Goal: Transaction & Acquisition: Subscribe to service/newsletter

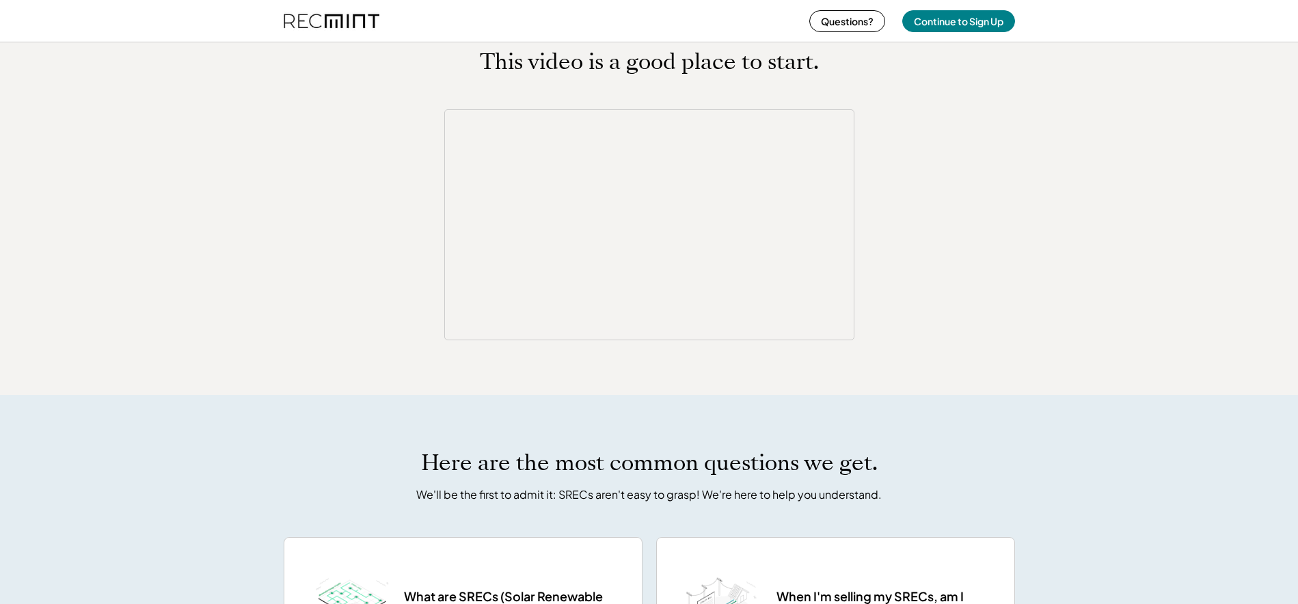
scroll to position [1982, 0]
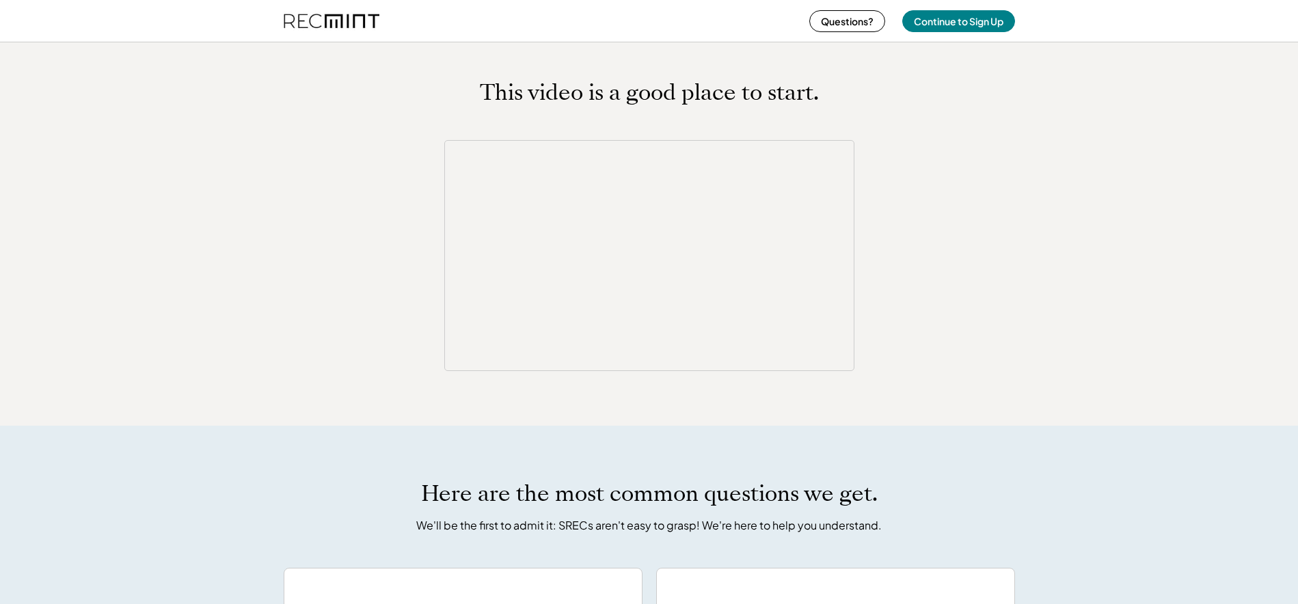
click at [1139, 129] on div "This video is a good place to start." at bounding box center [649, 225] width 1298 height 401
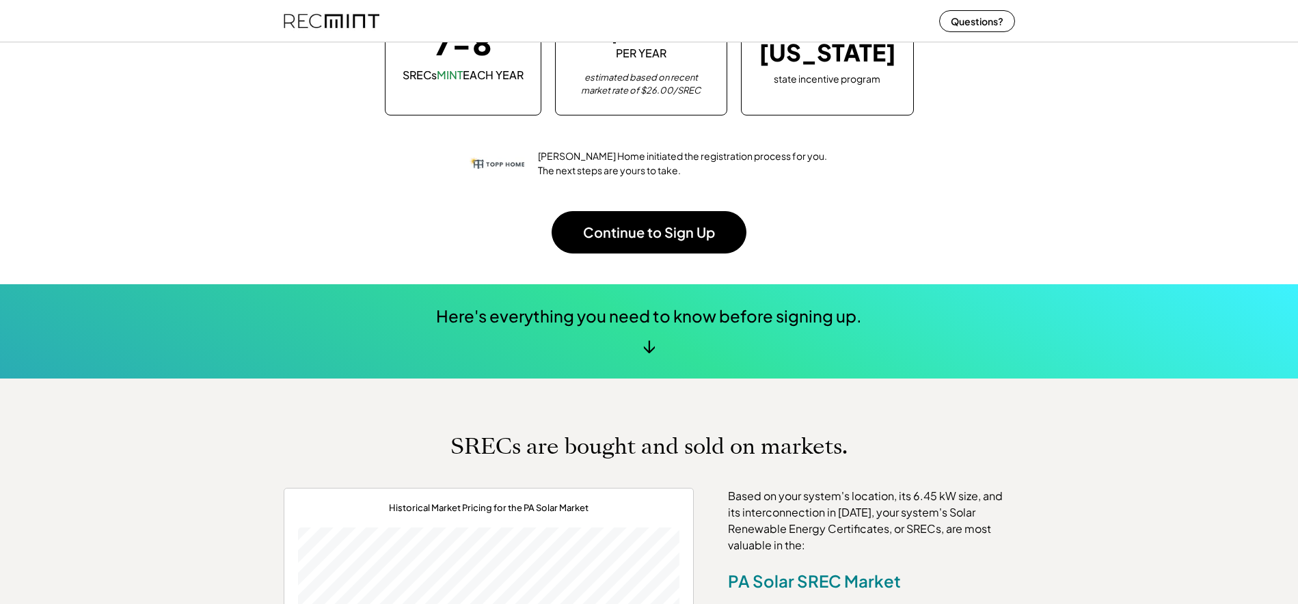
scroll to position [137, 0]
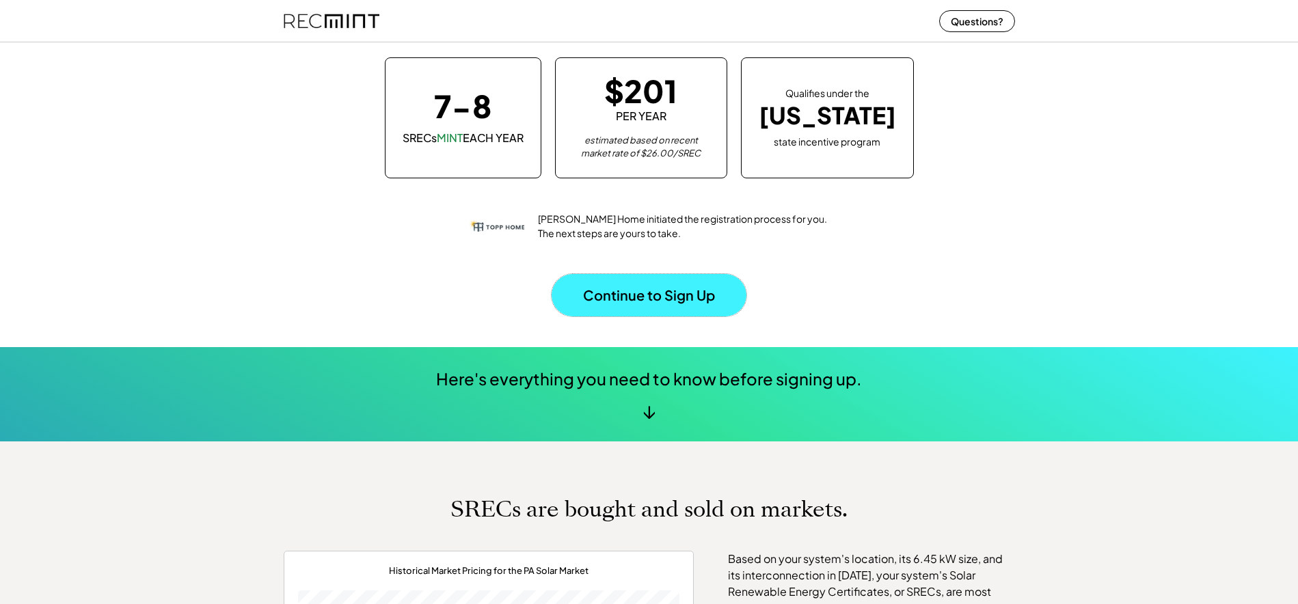
click at [636, 295] on button "Continue to Sign Up" at bounding box center [649, 295] width 195 height 42
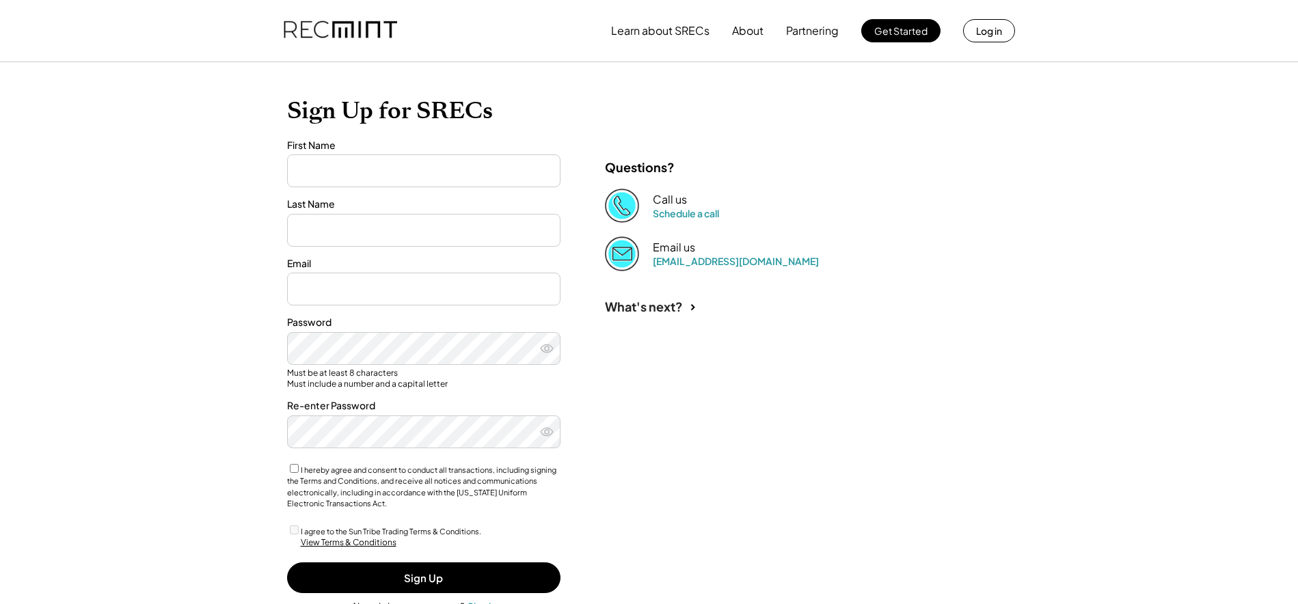
type input "******"
type input "********"
type input "**********"
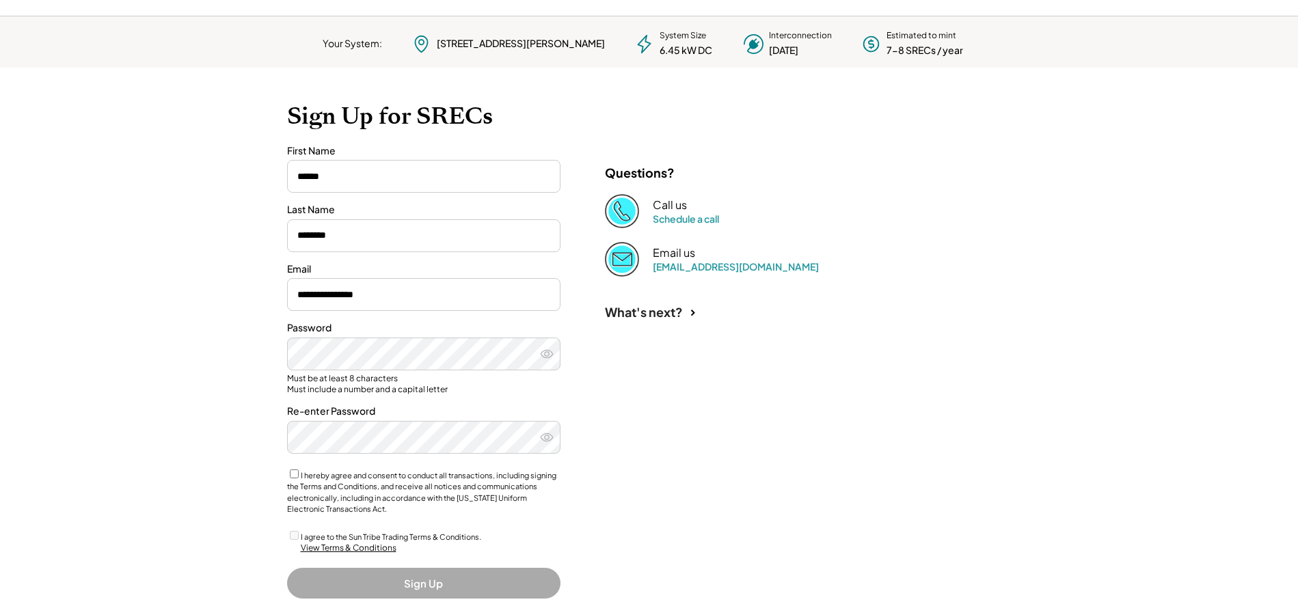
scroll to position [68, 0]
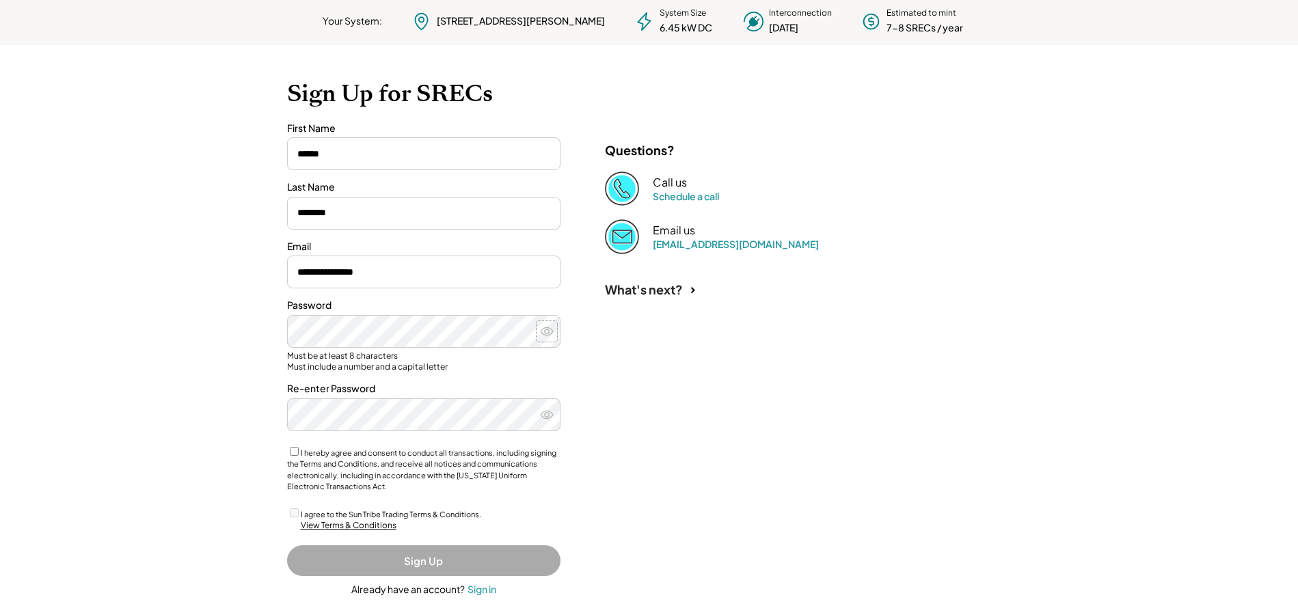
click at [546, 330] on icon at bounding box center [547, 332] width 14 height 14
click at [545, 332] on use at bounding box center [546, 331] width 13 height 10
click at [543, 413] on icon at bounding box center [547, 415] width 14 height 14
click at [547, 418] on icon at bounding box center [547, 415] width 14 height 14
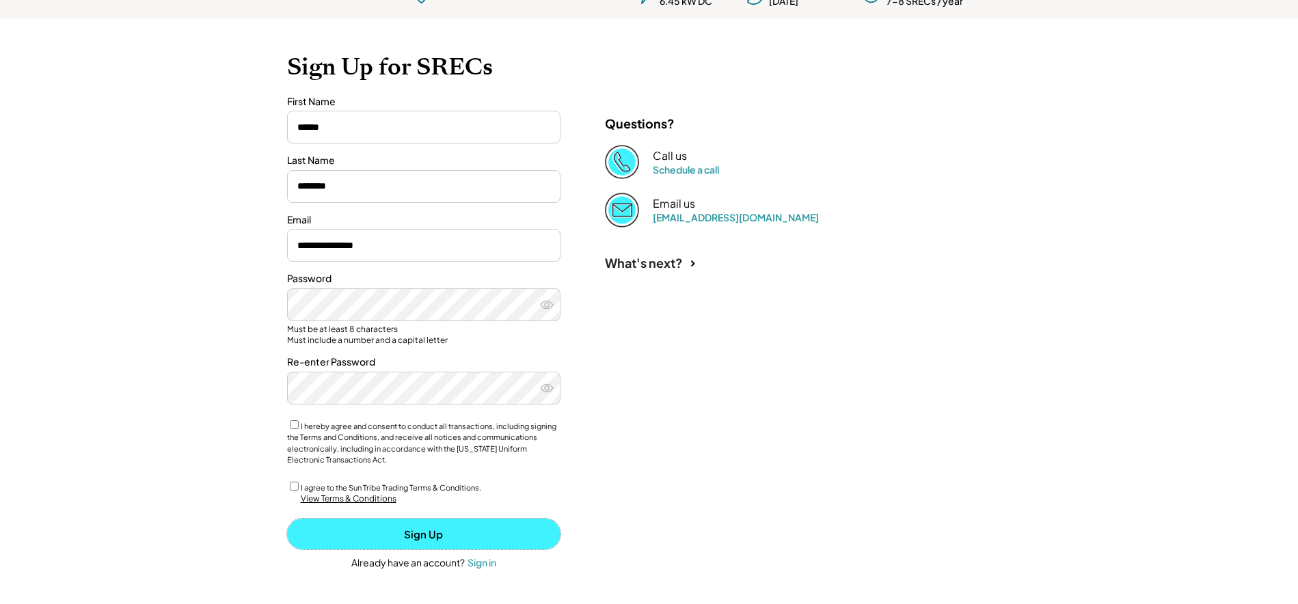
click at [427, 534] on button "Sign Up" at bounding box center [423, 534] width 273 height 31
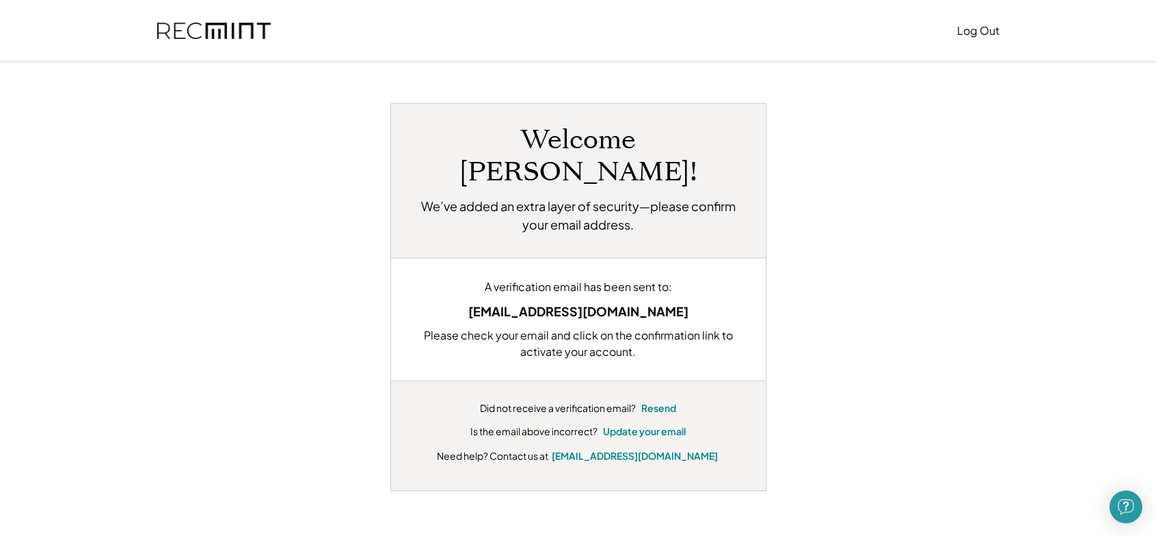
click at [1009, 185] on div "Welcome Roland! We’ve added an extra layer of security—please confirm your emai…" at bounding box center [578, 301] width 875 height 478
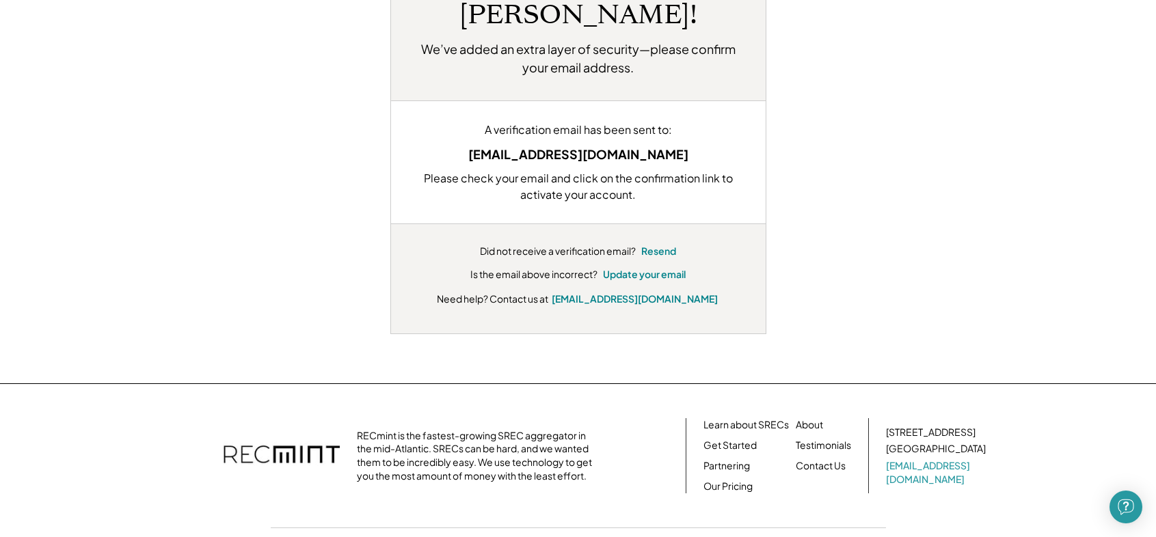
scroll to position [68, 0]
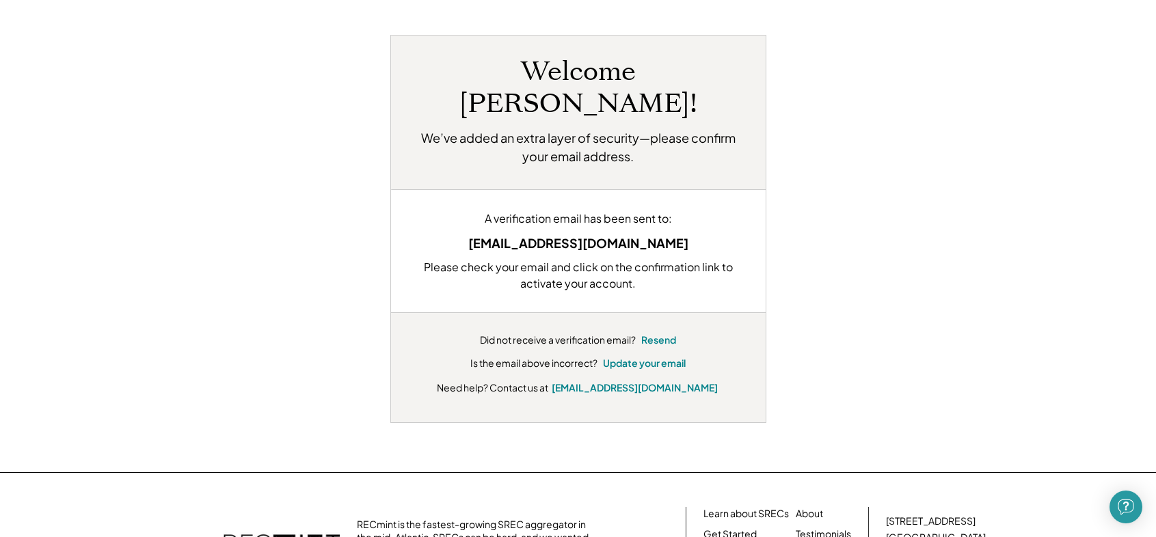
click at [970, 113] on div "Welcome Roland! We’ve added an extra layer of security—please confirm your emai…" at bounding box center [577, 229] width 847 height 388
click at [937, 135] on div "Welcome Roland! We’ve added an extra layer of security—please confirm your emai…" at bounding box center [577, 229] width 847 height 388
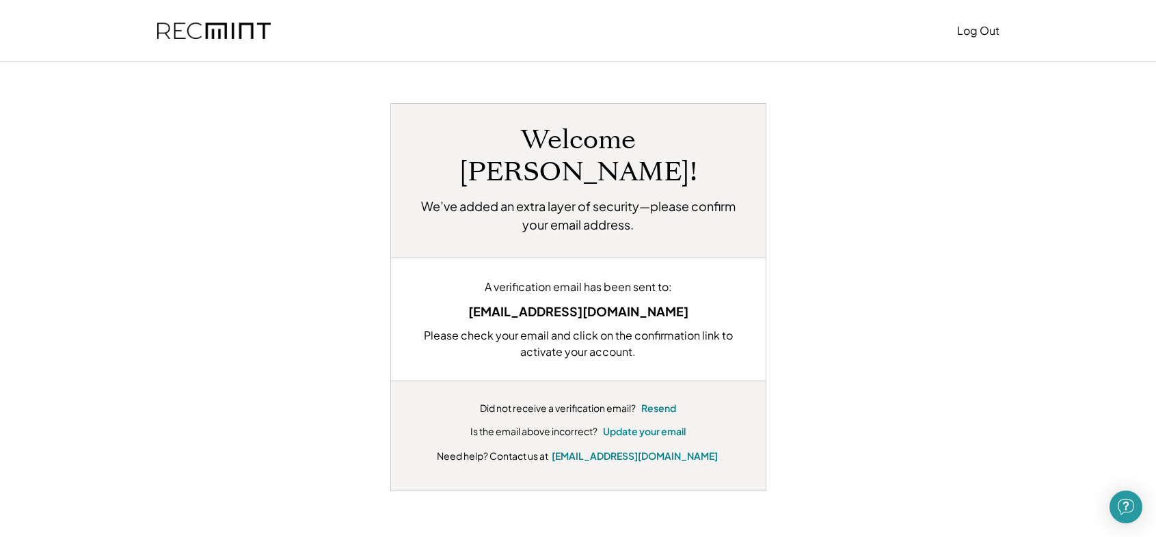
click at [968, 191] on div "Welcome Roland! We’ve added an extra layer of security—please confirm your emai…" at bounding box center [577, 297] width 847 height 388
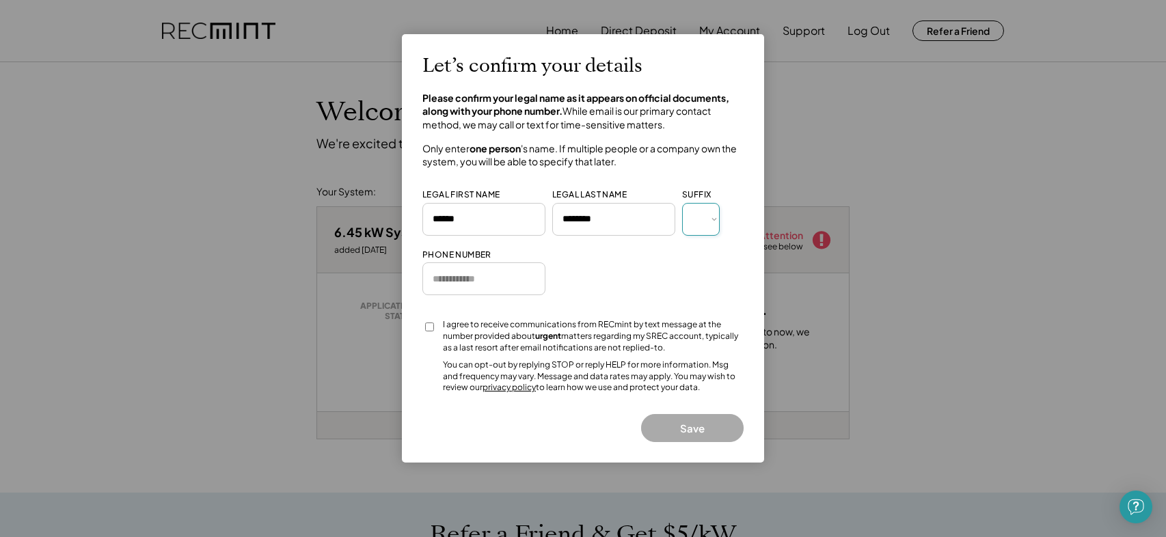
click at [714, 219] on select "*** *** * ** *** ** * ** *** **** ** *" at bounding box center [701, 219] width 38 height 33
select select "*****"
click at [682, 203] on select "*** *** * ** *** ** * ** *** **** ** *" at bounding box center [701, 219] width 38 height 33
click at [514, 277] on input "input" at bounding box center [483, 278] width 123 height 33
click at [503, 388] on link "privacy policy" at bounding box center [509, 387] width 53 height 10
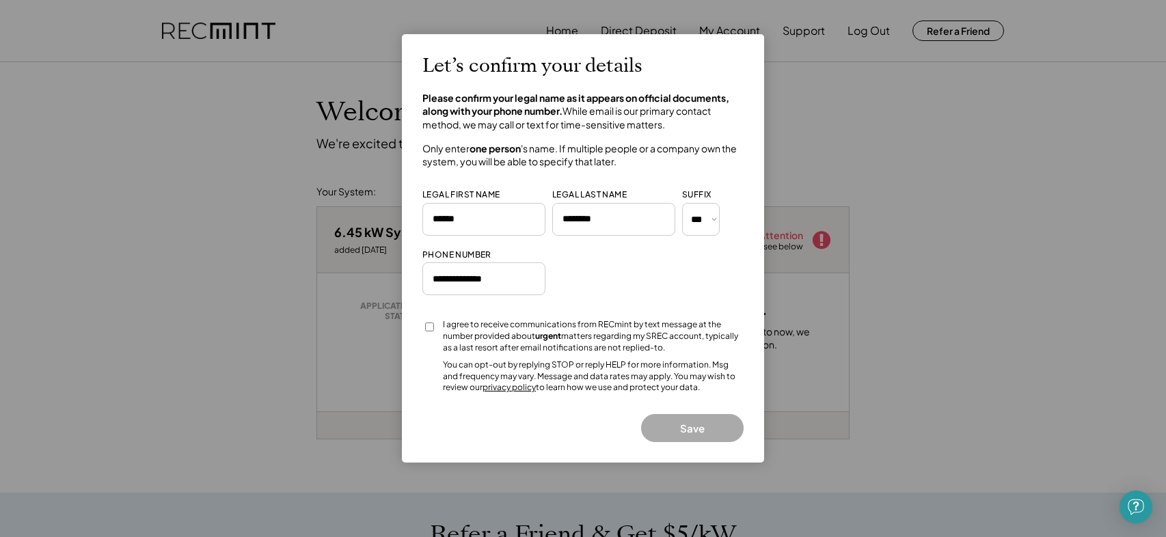
click at [521, 275] on input "input" at bounding box center [483, 278] width 123 height 33
click at [580, 277] on div "Let’s confirm your details Please confirm your legal name as it appears on offi…" at bounding box center [582, 249] width 321 height 388
click at [695, 429] on button "Save" at bounding box center [692, 428] width 103 height 28
click at [688, 425] on button "Save" at bounding box center [692, 428] width 103 height 28
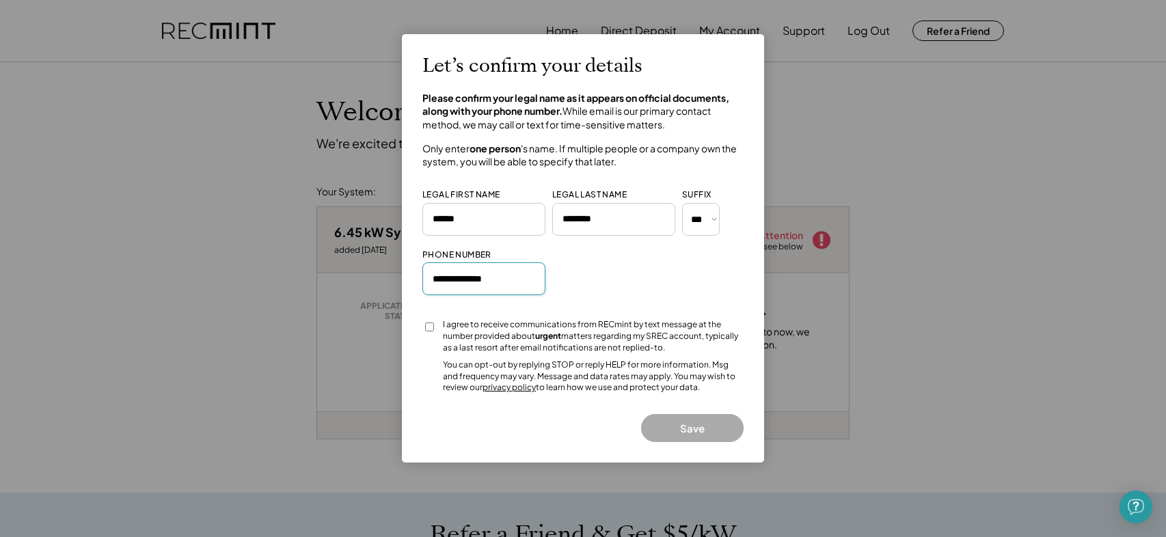
click at [519, 279] on input "input" at bounding box center [483, 278] width 123 height 33
type input "**********"
click at [508, 278] on input "input" at bounding box center [483, 278] width 123 height 33
type input "**********"
click at [688, 429] on button "Save" at bounding box center [692, 428] width 103 height 28
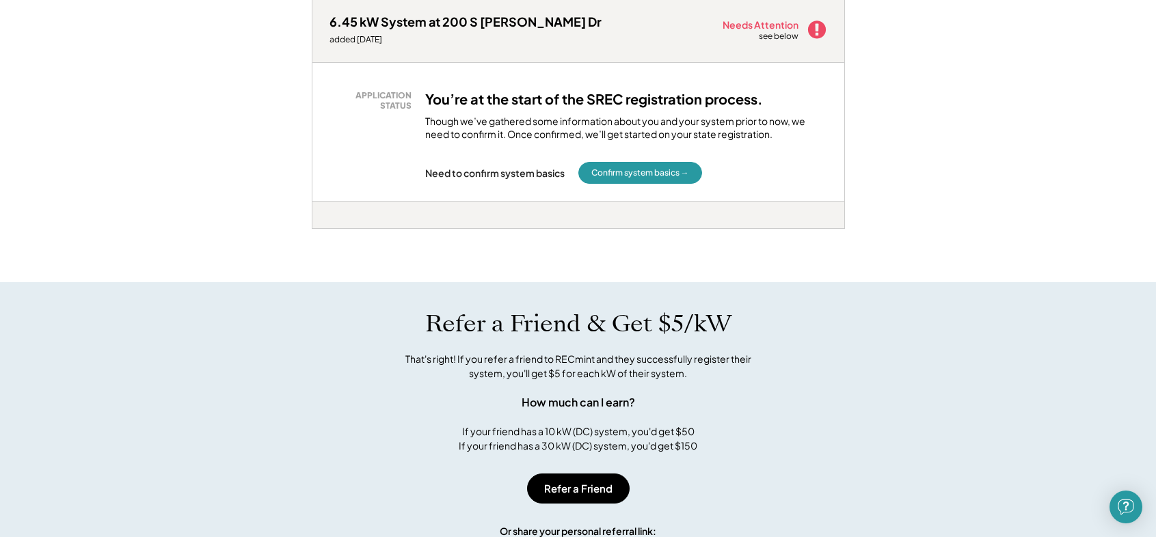
scroll to position [68, 0]
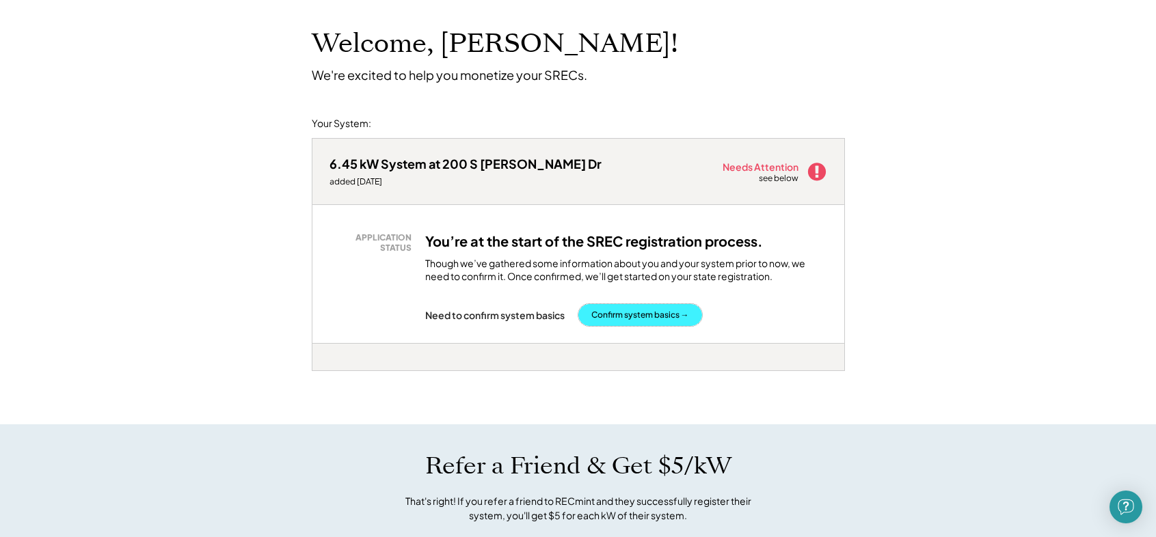
click at [634, 314] on button "Confirm system basics →" at bounding box center [640, 315] width 124 height 22
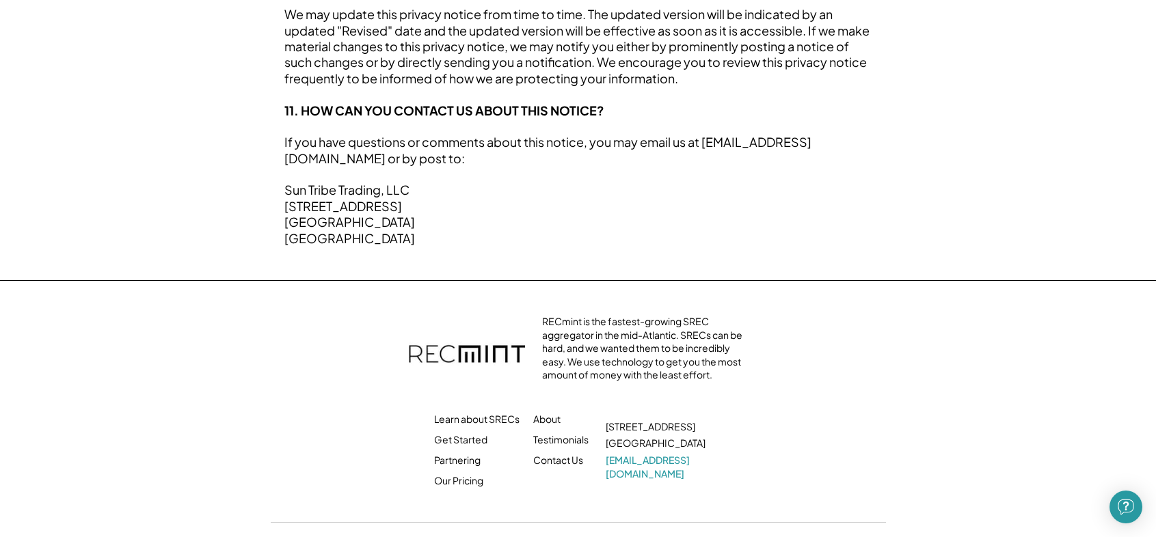
scroll to position [9906, 0]
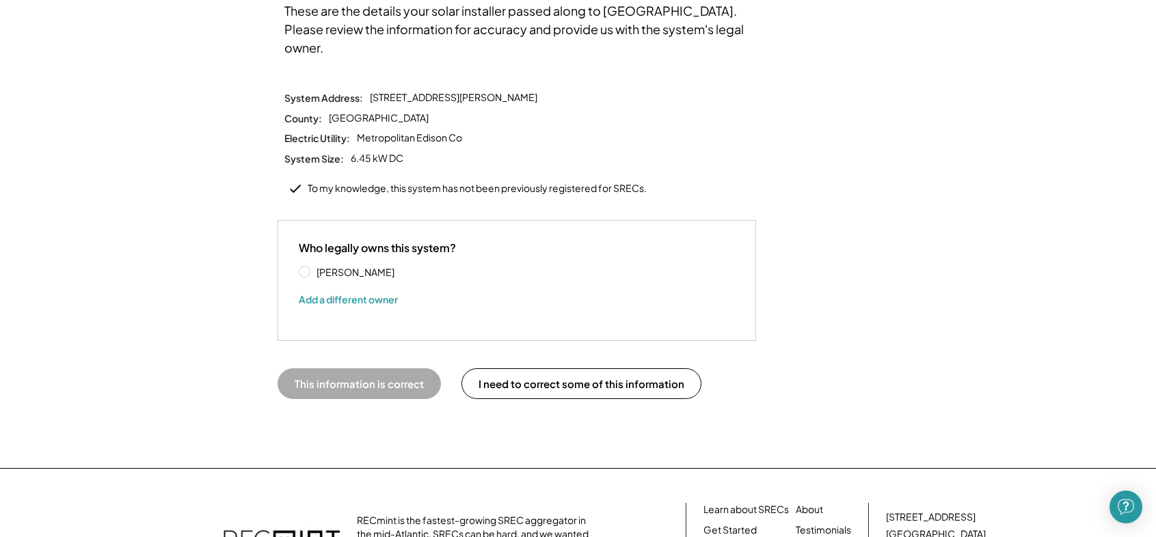
scroll to position [137, 0]
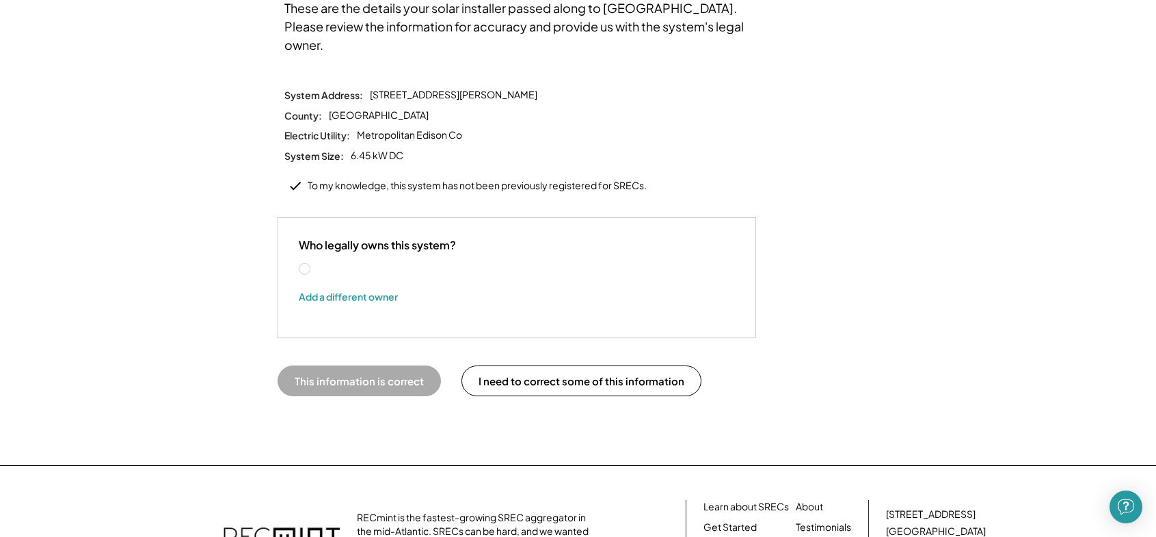
click at [312, 264] on label "Roland Ridgeway Jr." at bounding box center [373, 269] width 123 height 10
click at [354, 366] on button "This information is correct" at bounding box center [358, 381] width 163 height 31
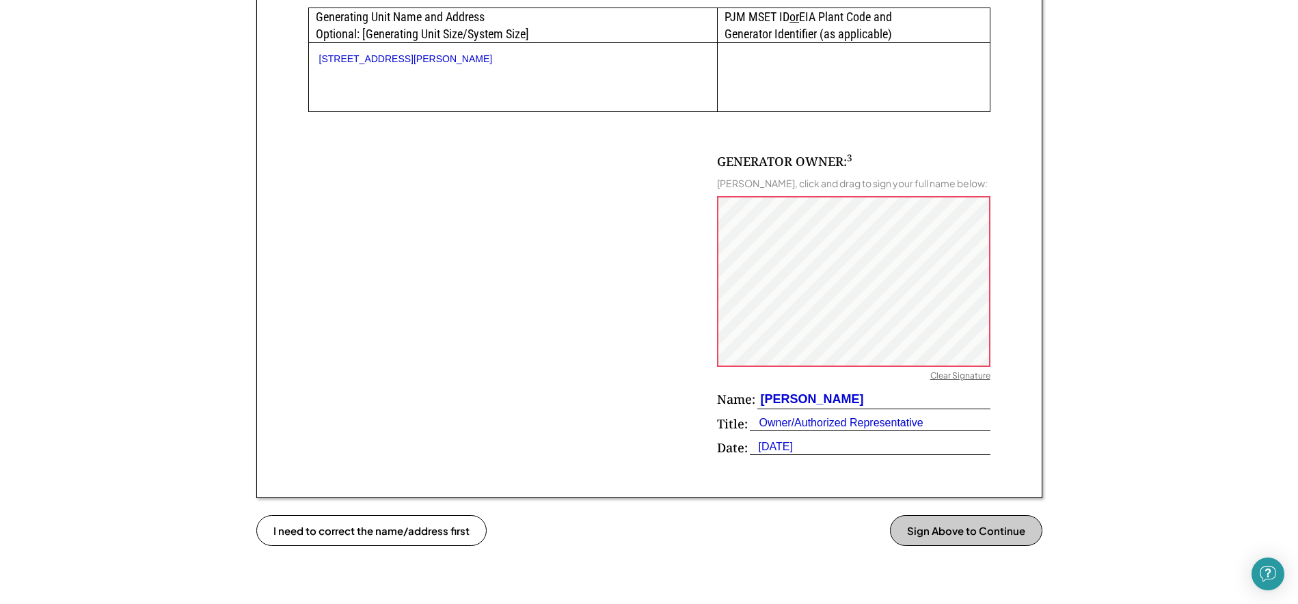
scroll to position [820, 0]
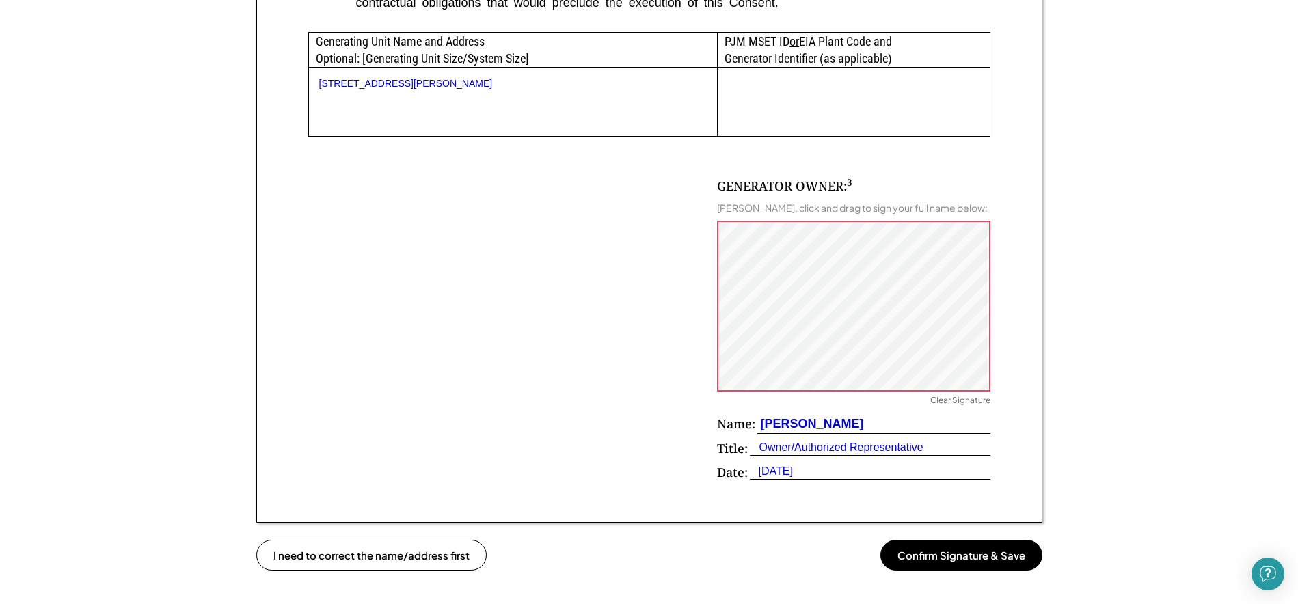
click at [935, 409] on div "Clear Signature" at bounding box center [960, 402] width 60 height 14
click at [957, 409] on div "Clear Signature" at bounding box center [960, 402] width 60 height 14
click at [968, 536] on button "Confirm Signature & Save" at bounding box center [961, 555] width 162 height 31
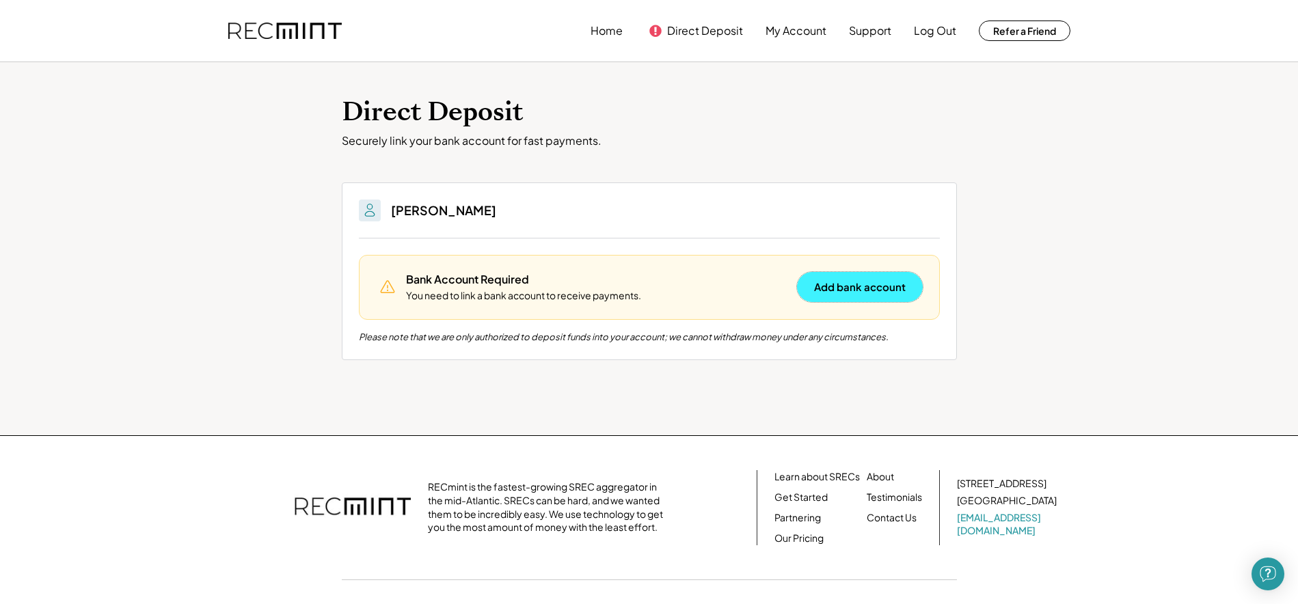
click at [858, 287] on button "Add bank account" at bounding box center [860, 287] width 126 height 30
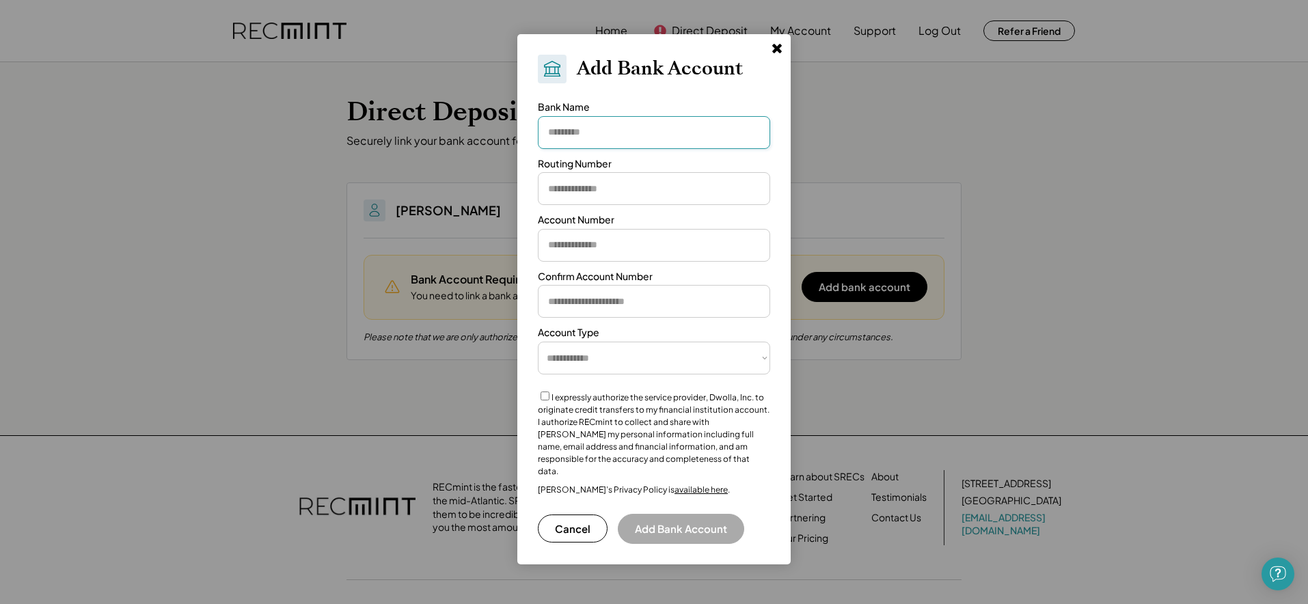
click at [684, 130] on input "input" at bounding box center [654, 132] width 232 height 33
type input "**********"
drag, startPoint x: 657, startPoint y: 194, endPoint x: 815, endPoint y: 195, distance: 158.6
click at [658, 194] on input "input" at bounding box center [654, 188] width 232 height 33
type input "*********"
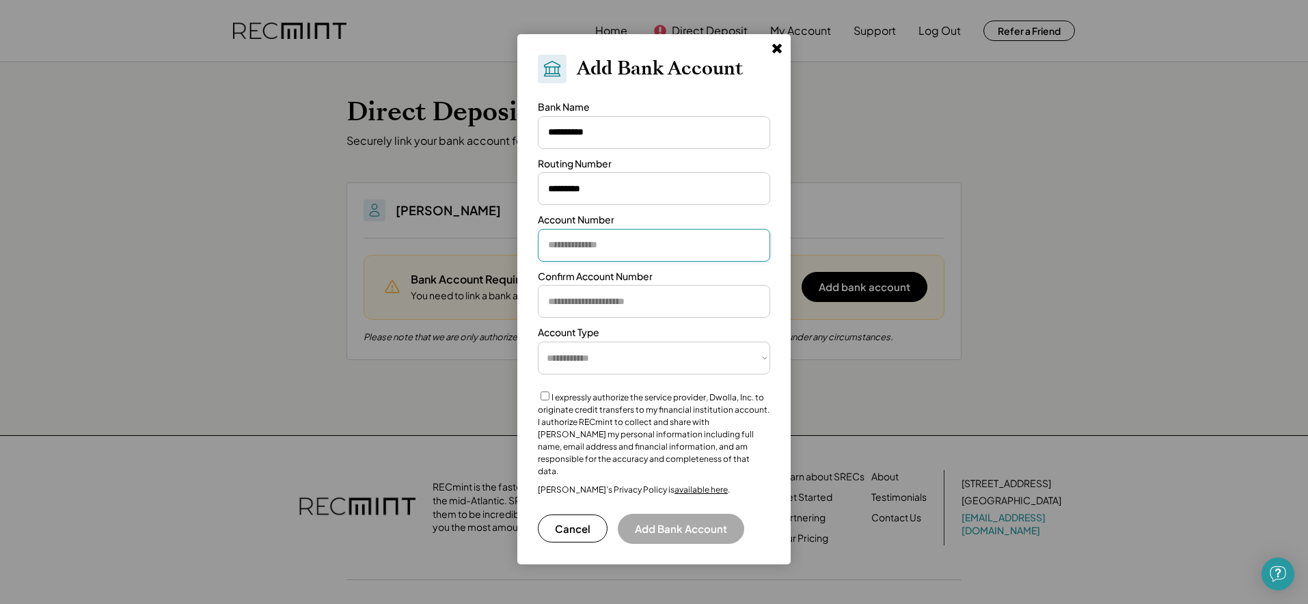
click at [634, 245] on input "input" at bounding box center [654, 245] width 232 height 33
type input "********"
click at [696, 307] on input "input" at bounding box center [654, 301] width 232 height 33
type input "********"
click at [765, 358] on select "**********" at bounding box center [654, 358] width 232 height 33
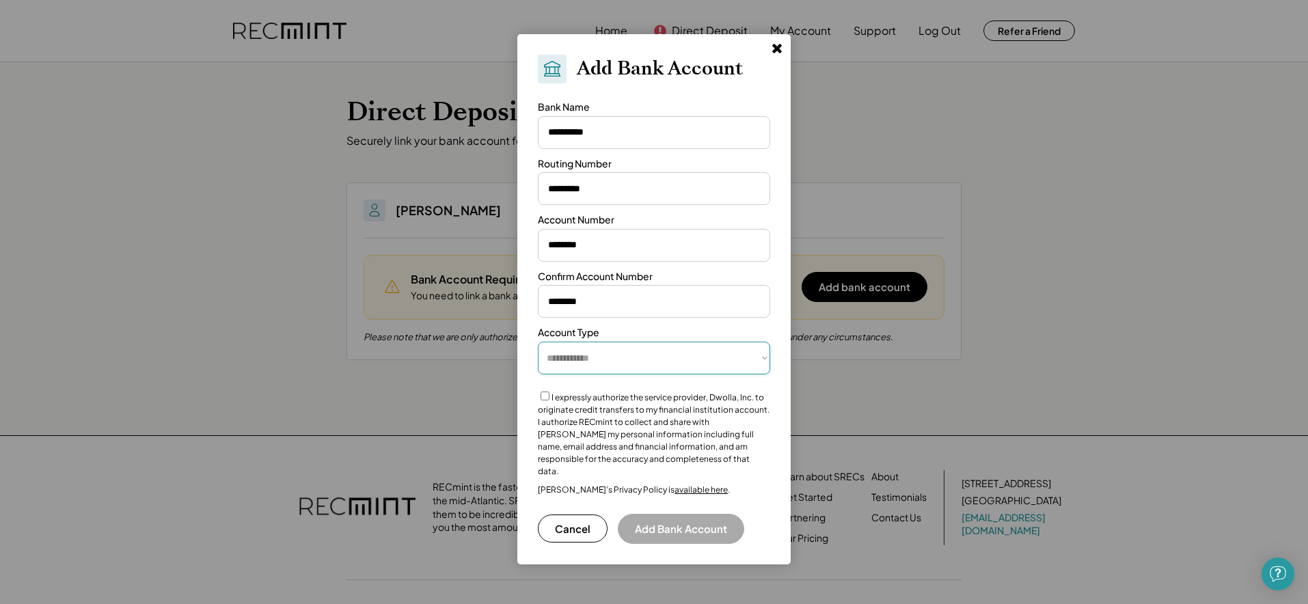
select select "**********"
click at [538, 342] on select "**********" at bounding box center [654, 358] width 232 height 33
click at [671, 517] on button "Add Bank Account" at bounding box center [681, 529] width 126 height 30
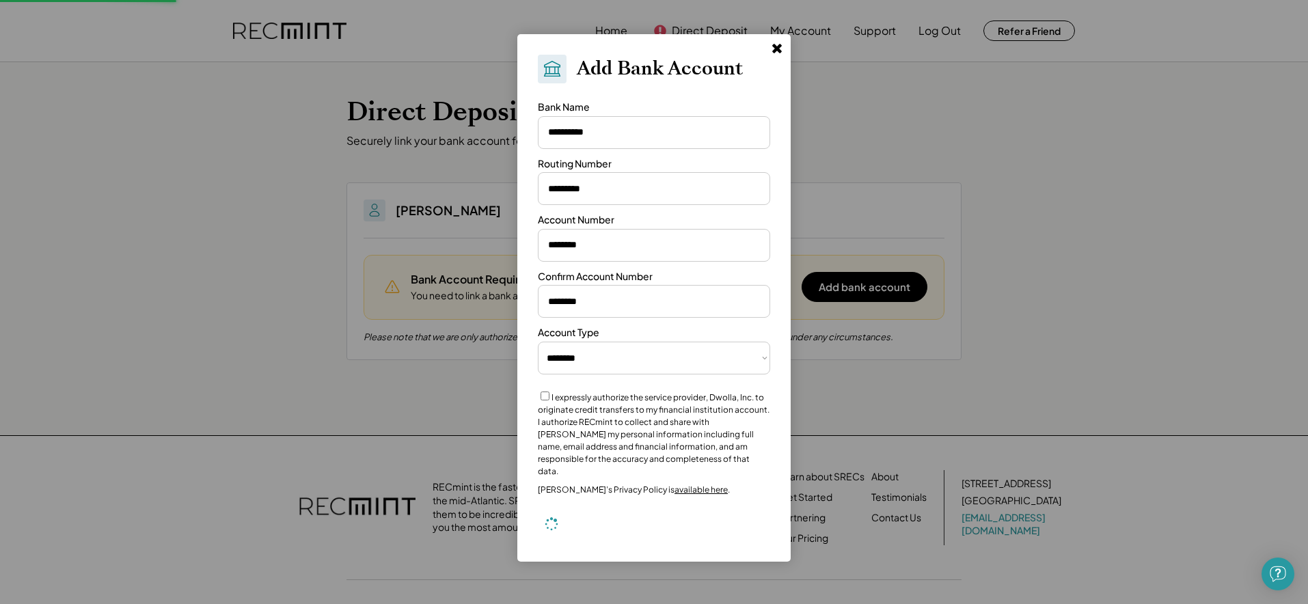
select select "**********"
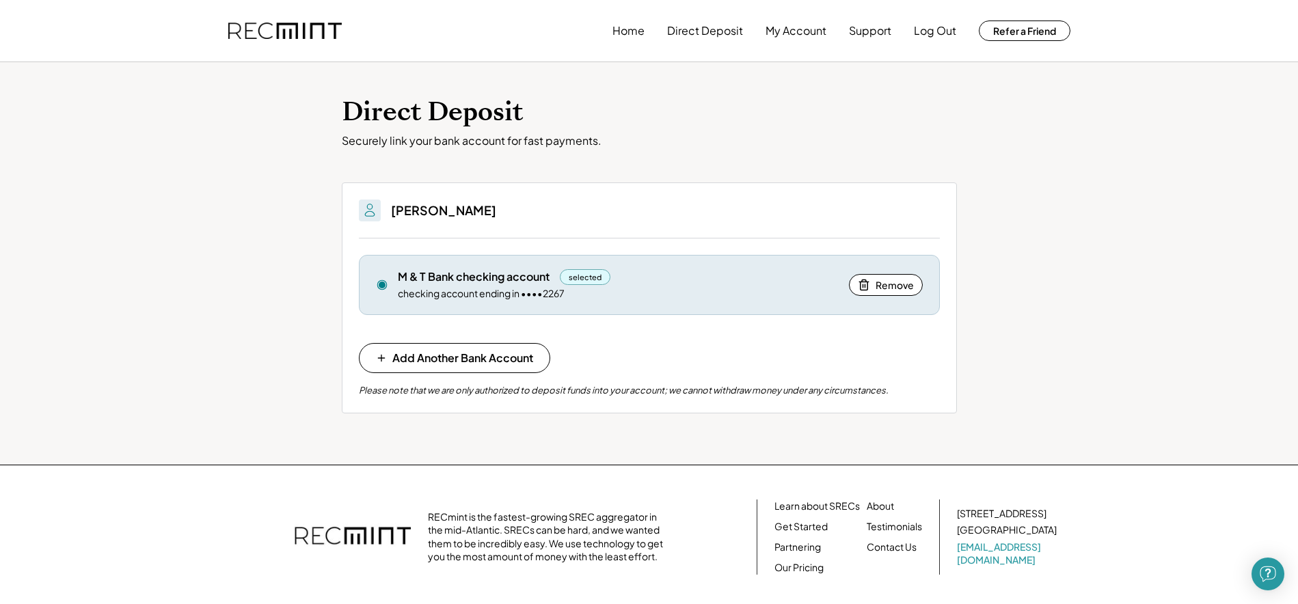
click at [583, 278] on div "selected" at bounding box center [585, 277] width 51 height 16
click at [800, 33] on button "My Account" at bounding box center [795, 30] width 61 height 27
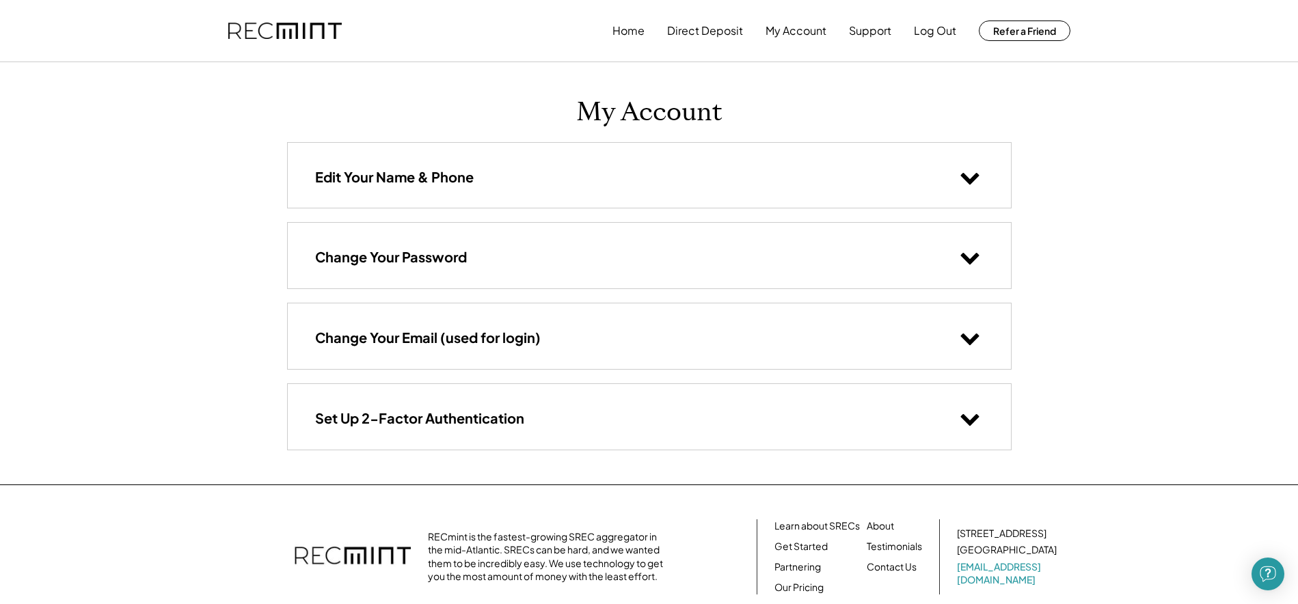
click at [970, 182] on use at bounding box center [969, 179] width 18 height 12
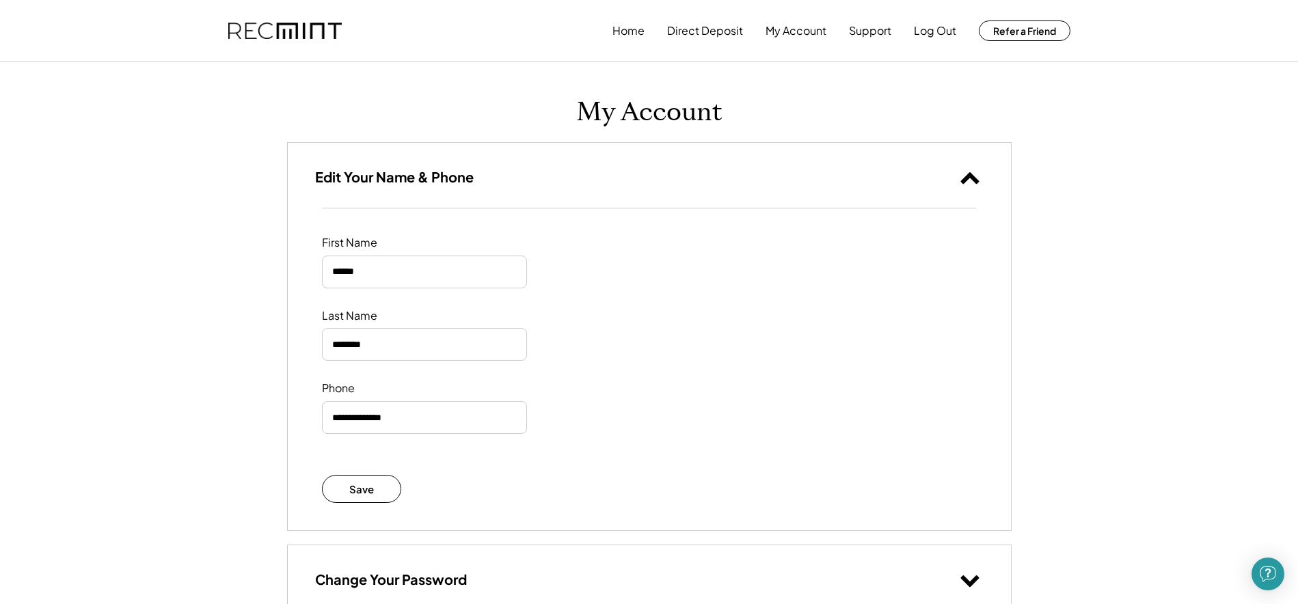
click at [966, 176] on use at bounding box center [969, 178] width 18 height 12
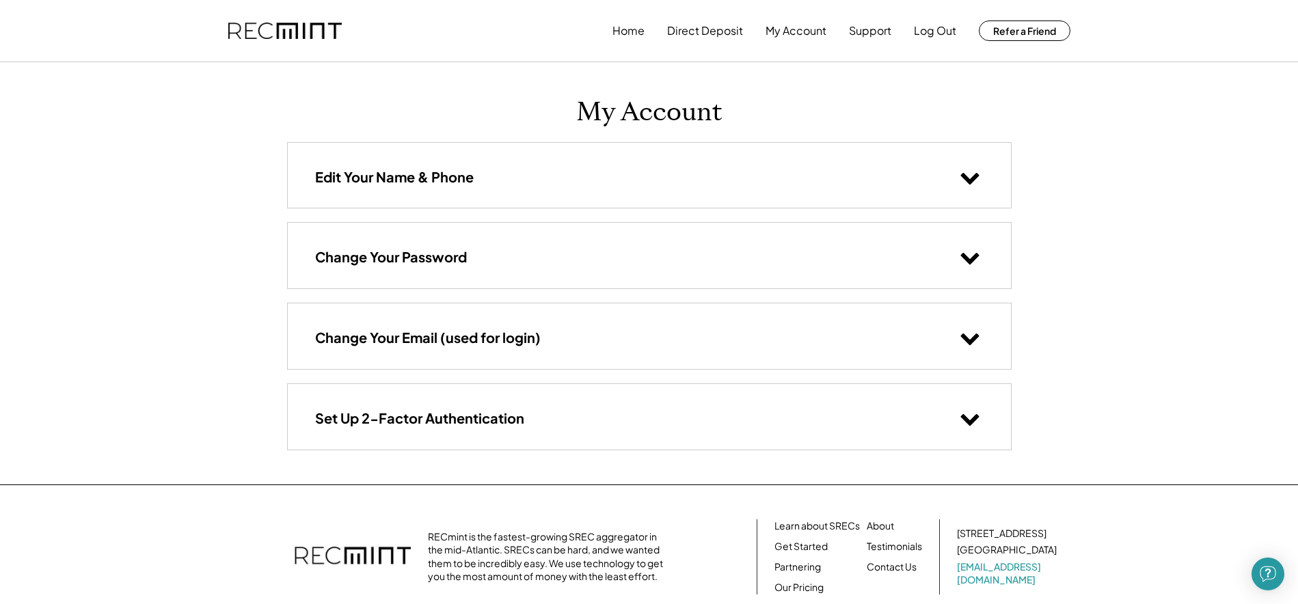
click at [970, 258] on icon at bounding box center [970, 257] width 21 height 21
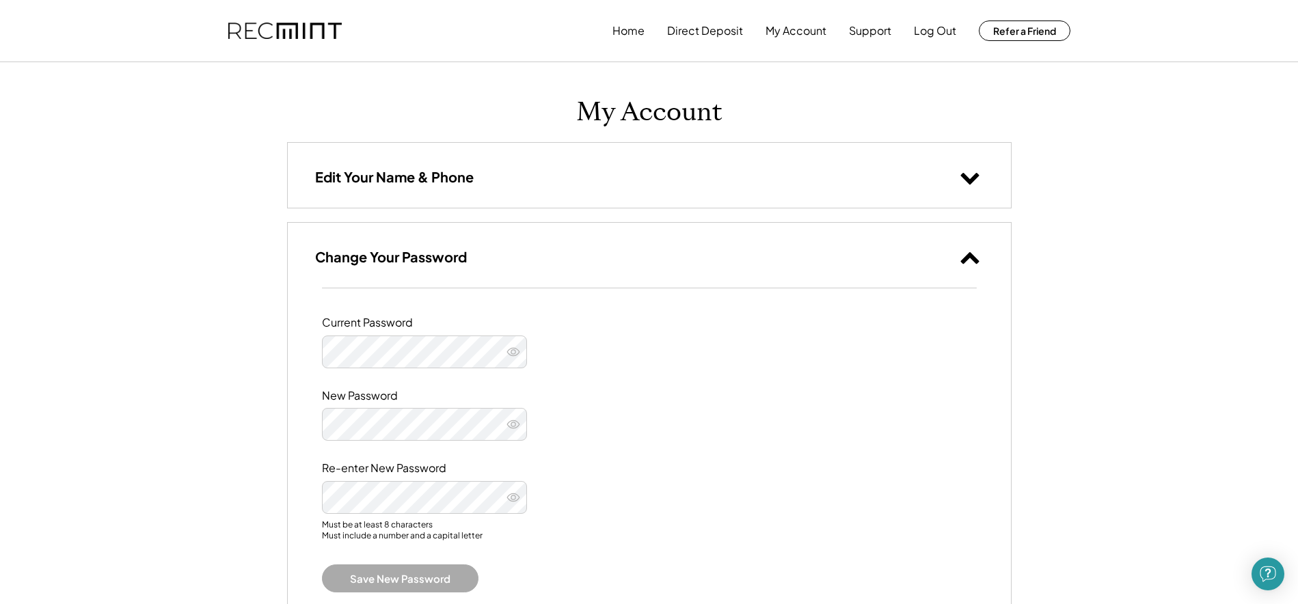
click at [970, 256] on use at bounding box center [969, 258] width 18 height 12
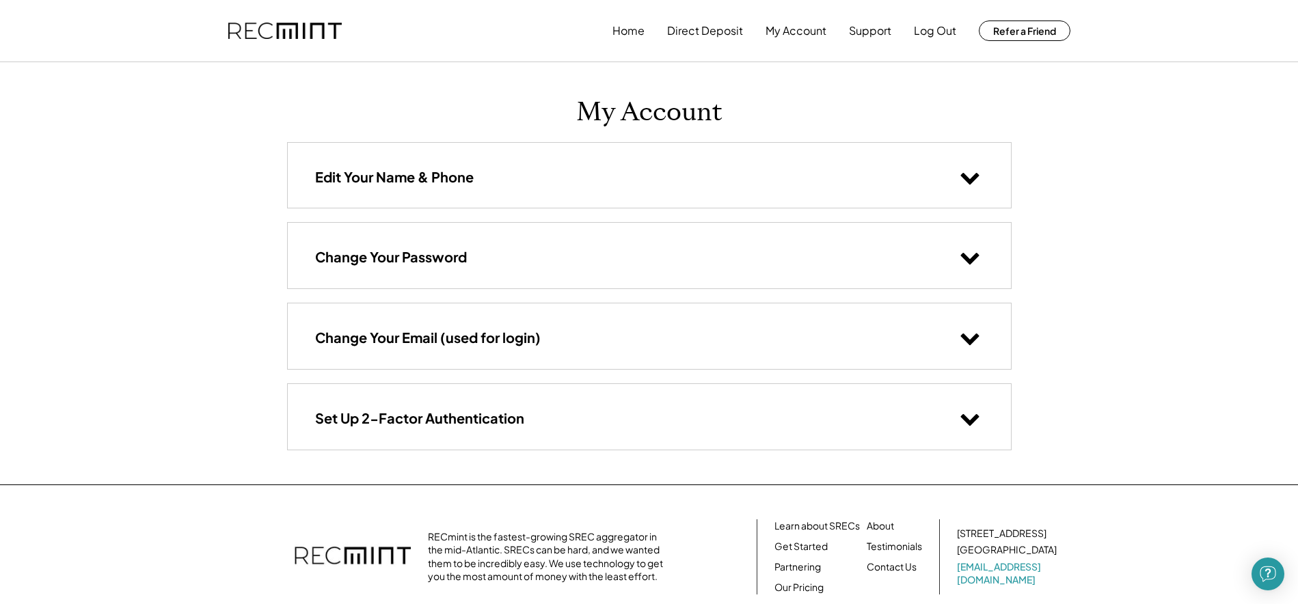
drag, startPoint x: 1056, startPoint y: 262, endPoint x: 1058, endPoint y: 269, distance: 7.1
click at [967, 340] on use at bounding box center [969, 340] width 18 height 12
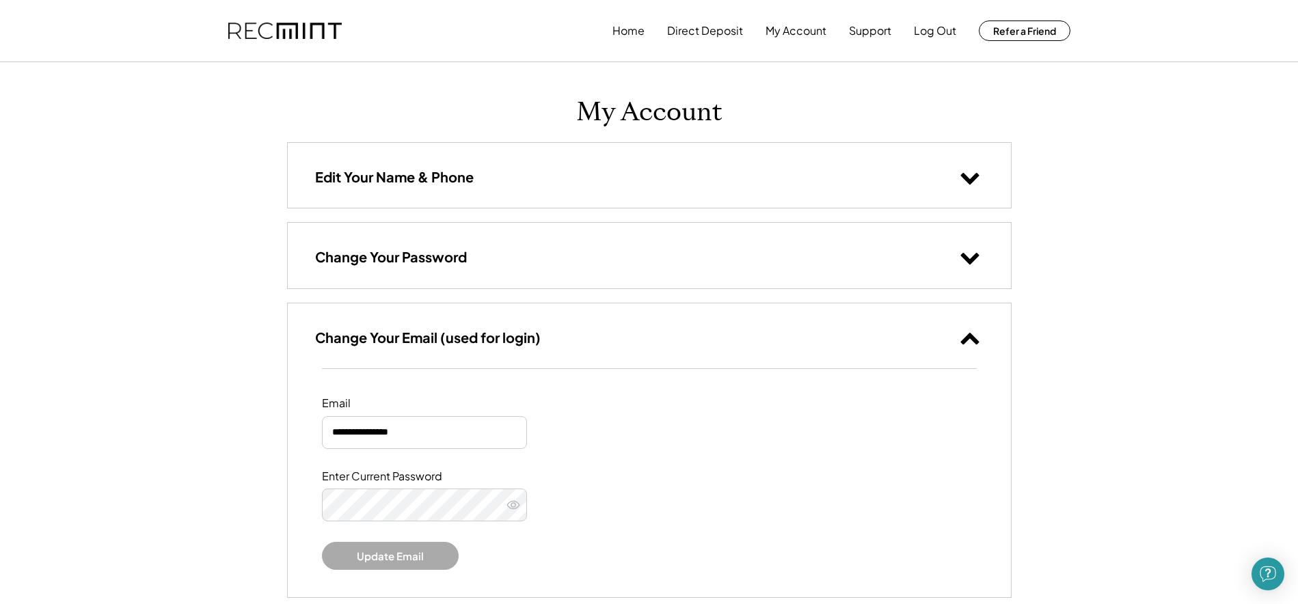
click at [967, 340] on use at bounding box center [969, 339] width 18 height 12
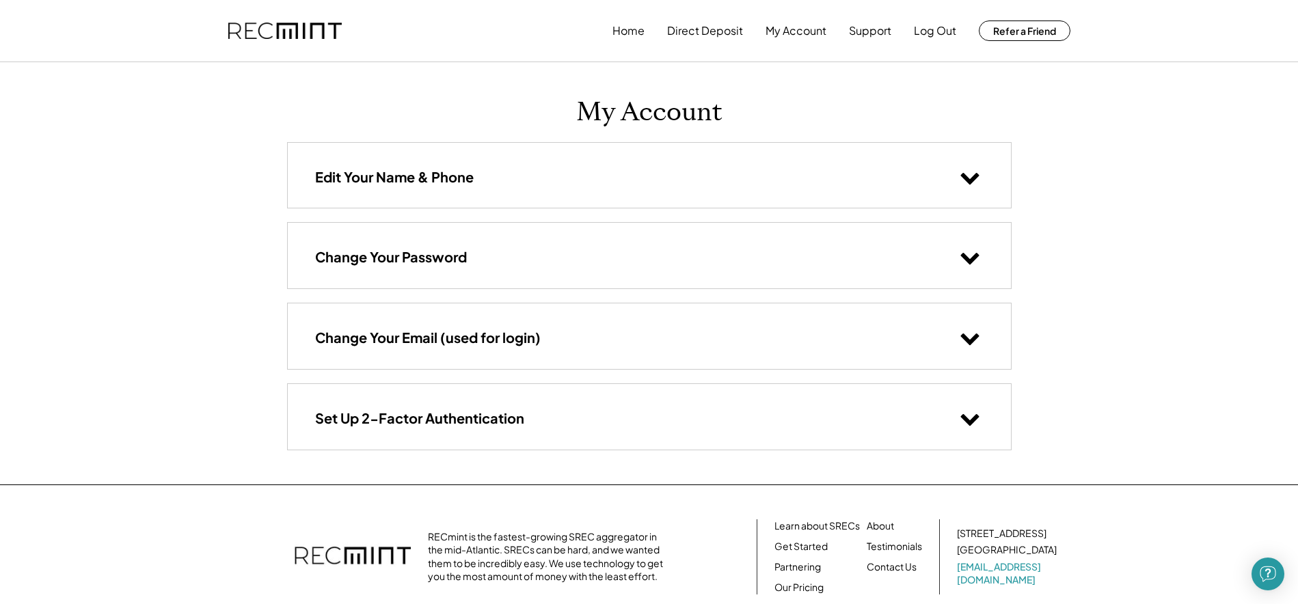
click at [970, 424] on use at bounding box center [969, 420] width 18 height 12
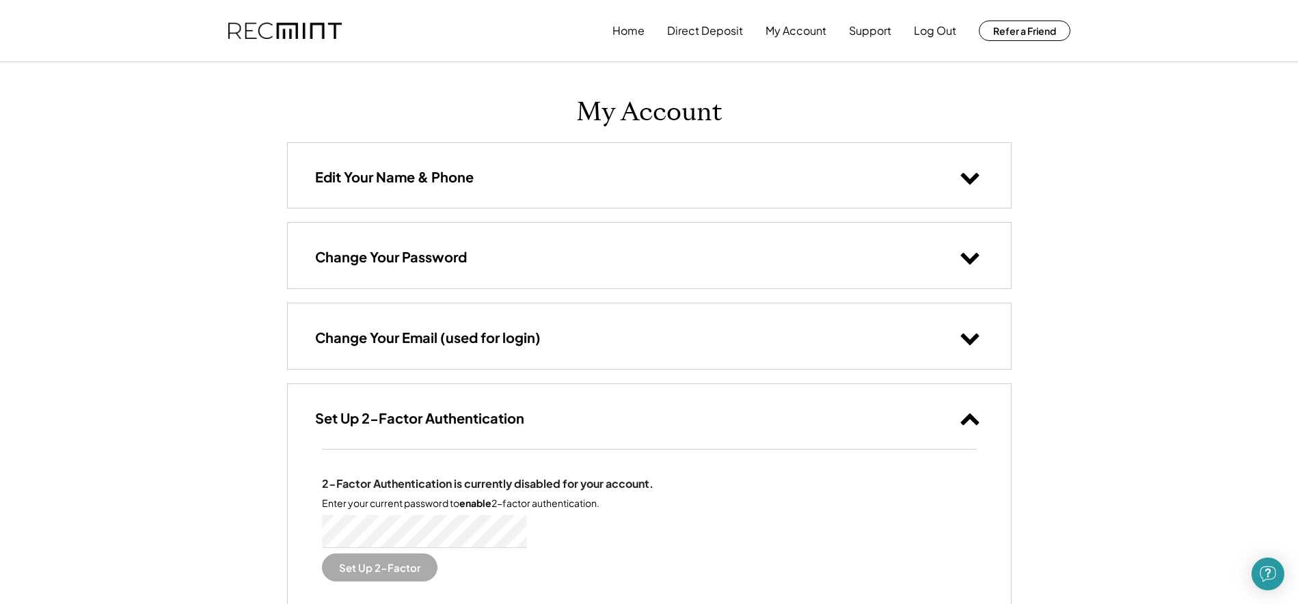
click at [970, 424] on icon at bounding box center [970, 418] width 21 height 21
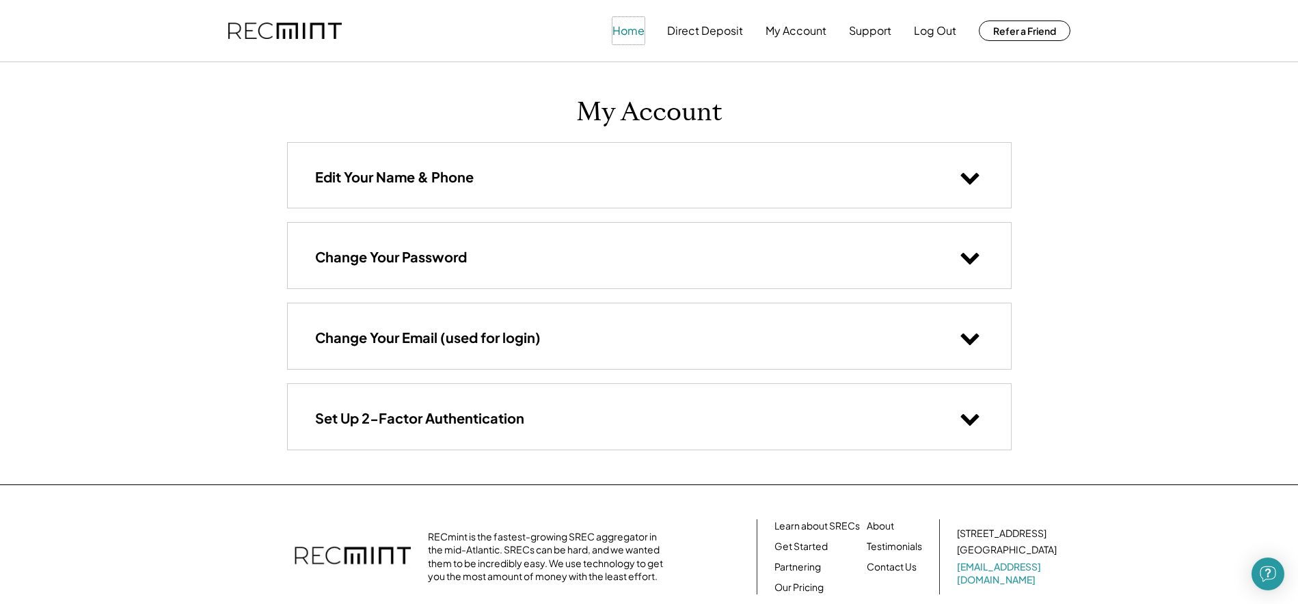
click at [634, 29] on button "Home" at bounding box center [628, 30] width 32 height 27
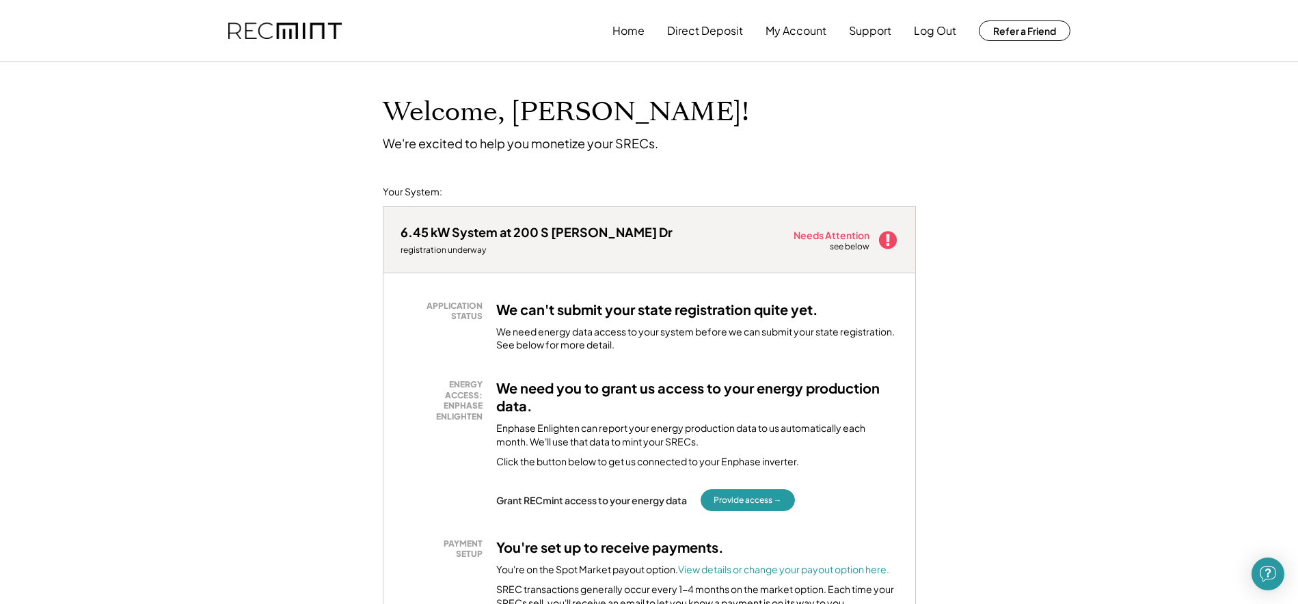
click at [882, 237] on use at bounding box center [887, 240] width 18 height 18
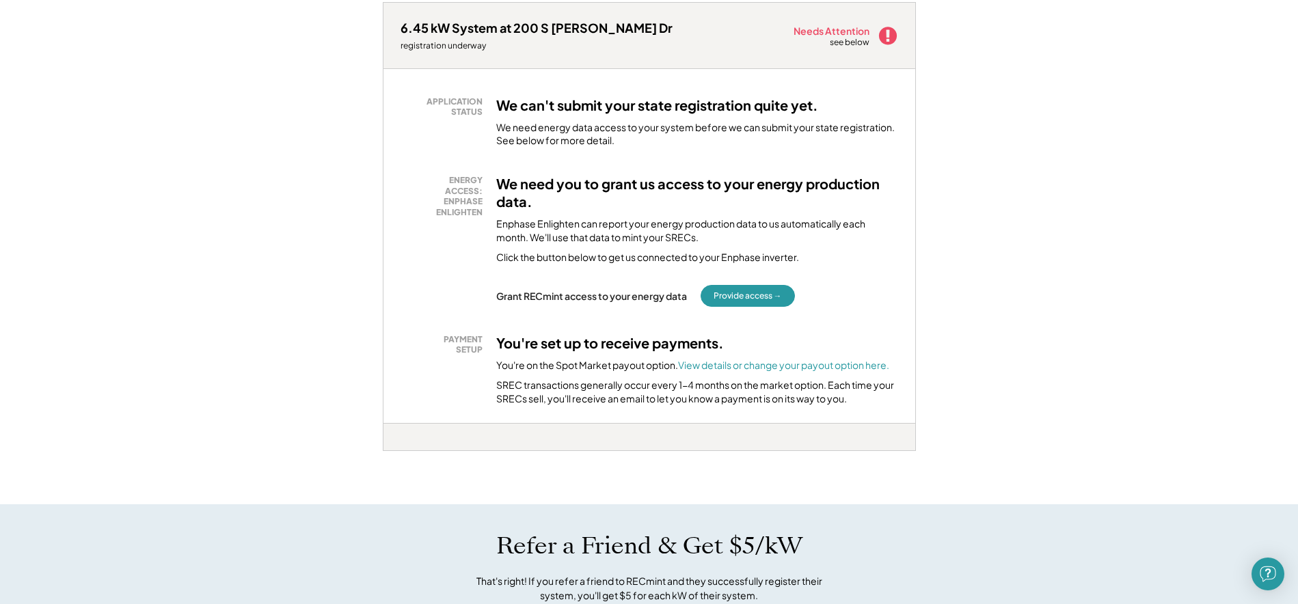
scroll to position [205, 0]
click at [743, 295] on button "Provide access →" at bounding box center [748, 295] width 94 height 22
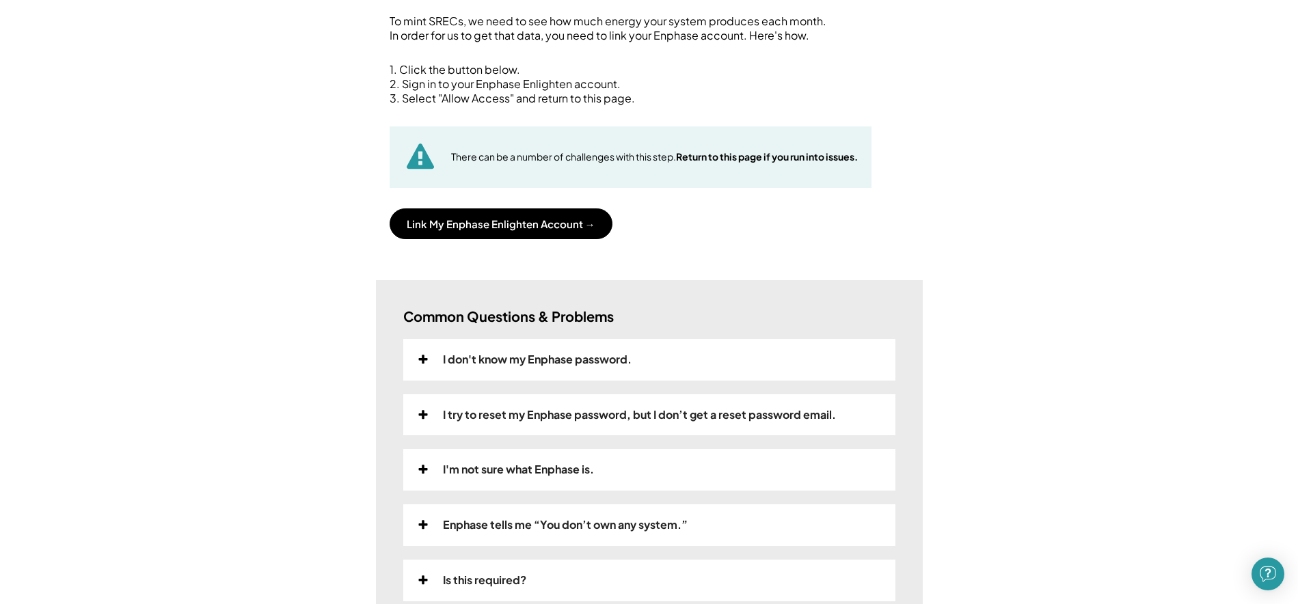
scroll to position [137, 0]
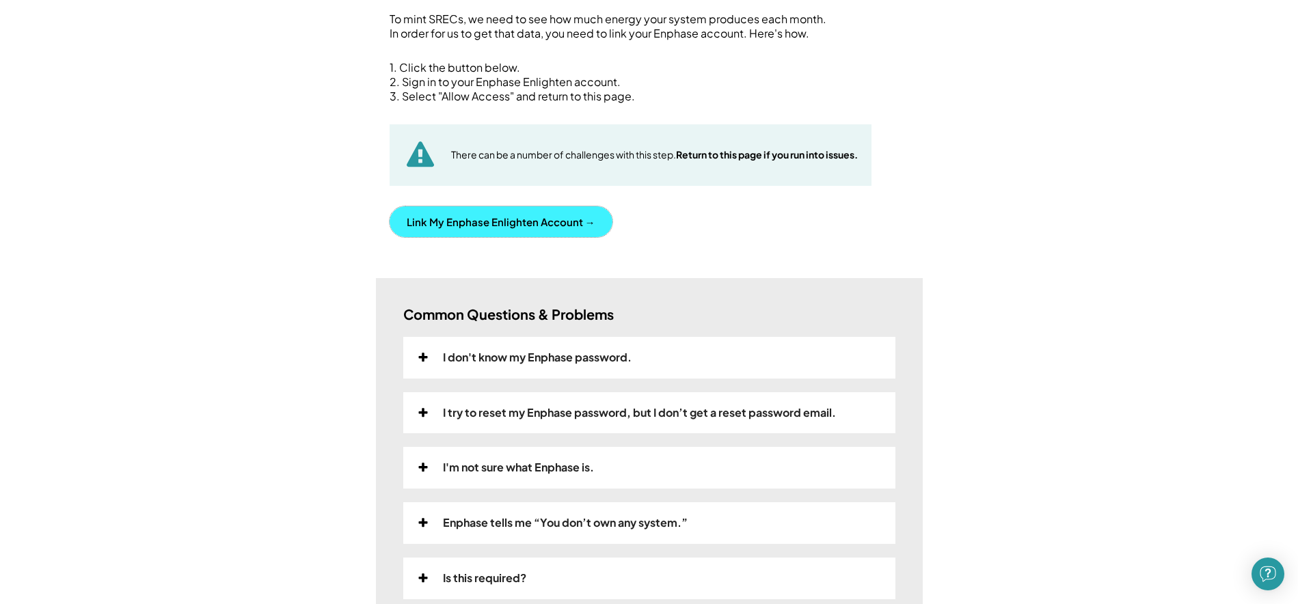
click at [504, 220] on button "Link My Enphase Enlighten Account →" at bounding box center [501, 221] width 223 height 31
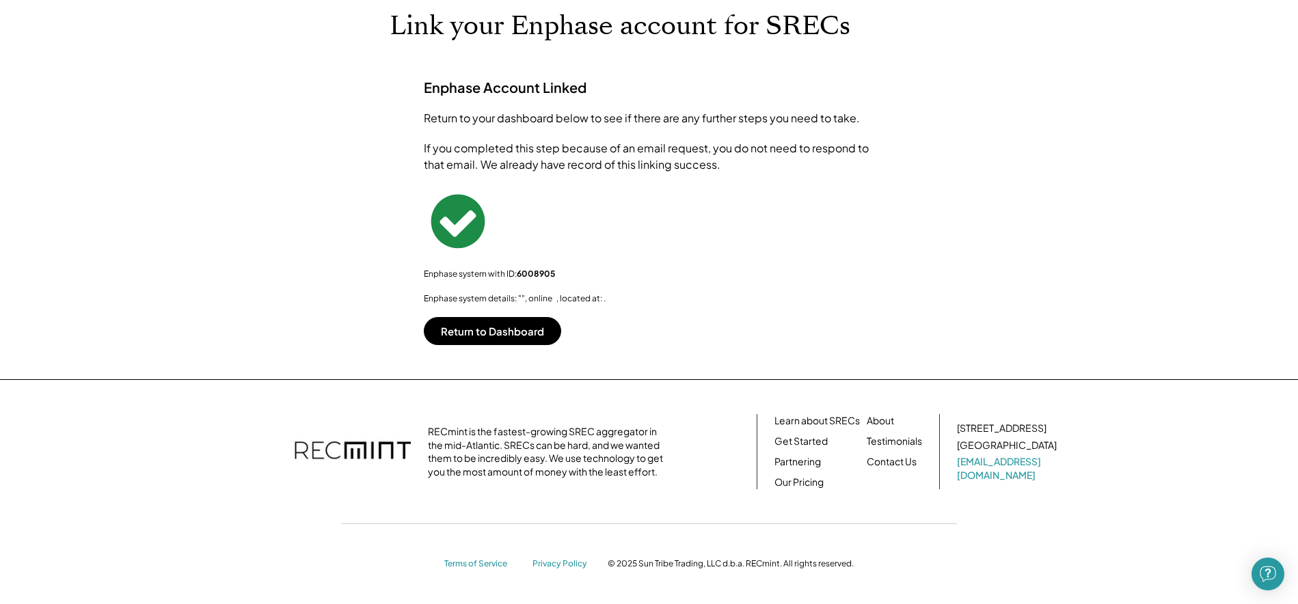
scroll to position [0, 0]
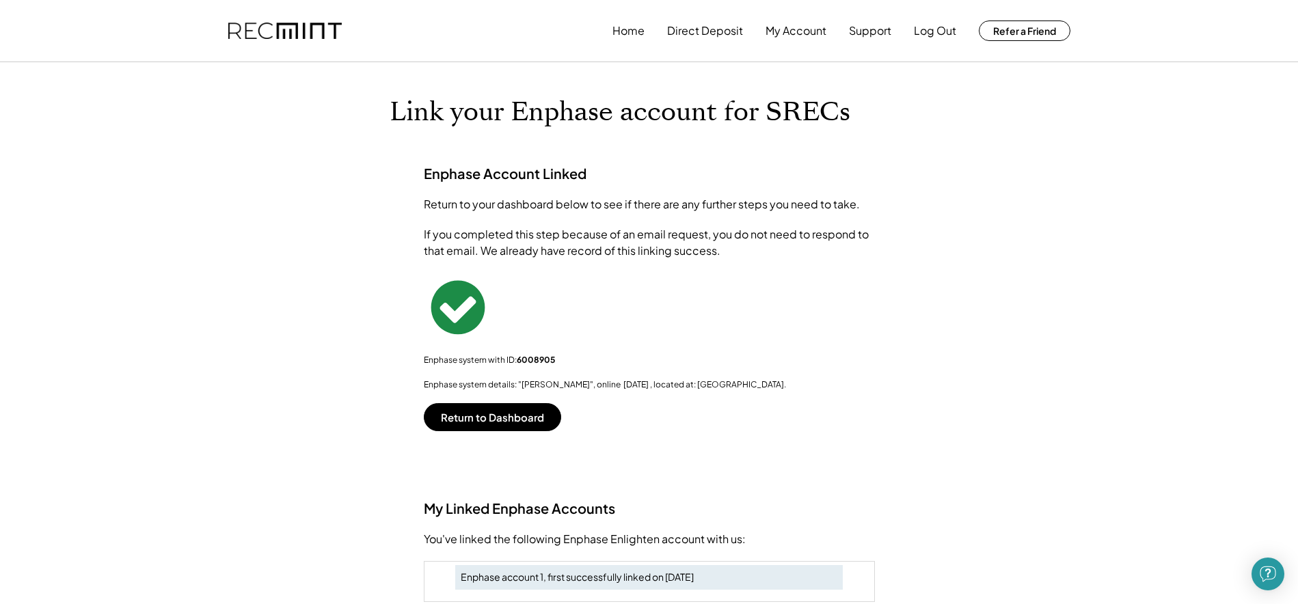
scroll to position [68, 0]
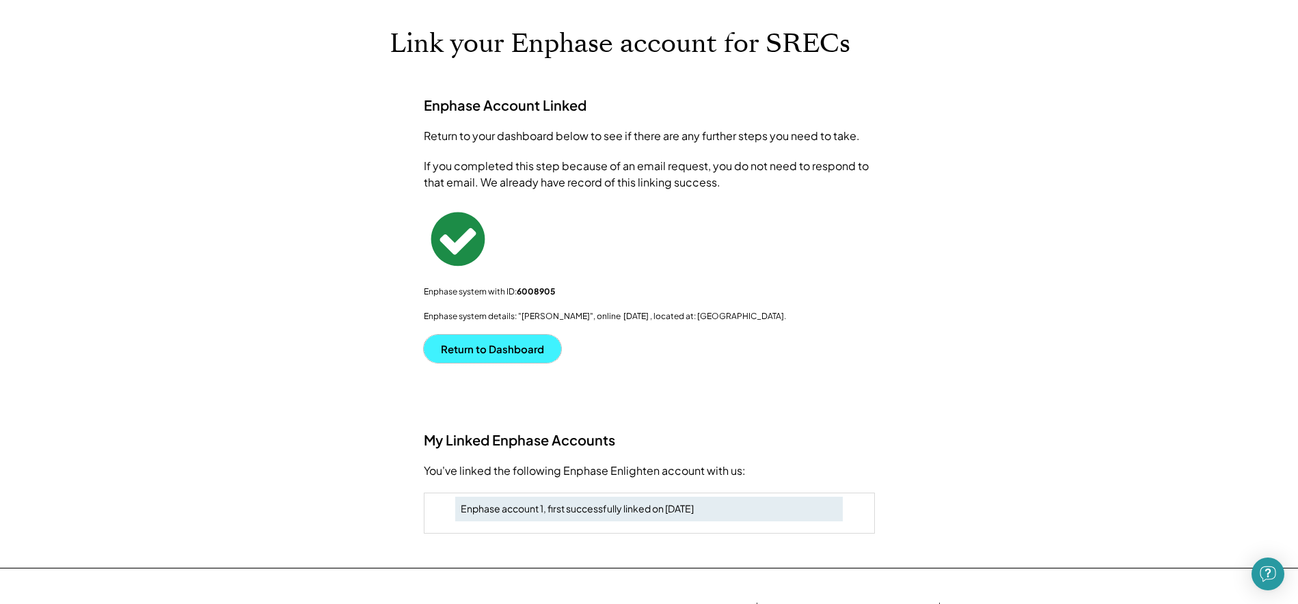
click at [487, 348] on button "Return to Dashboard" at bounding box center [492, 349] width 137 height 28
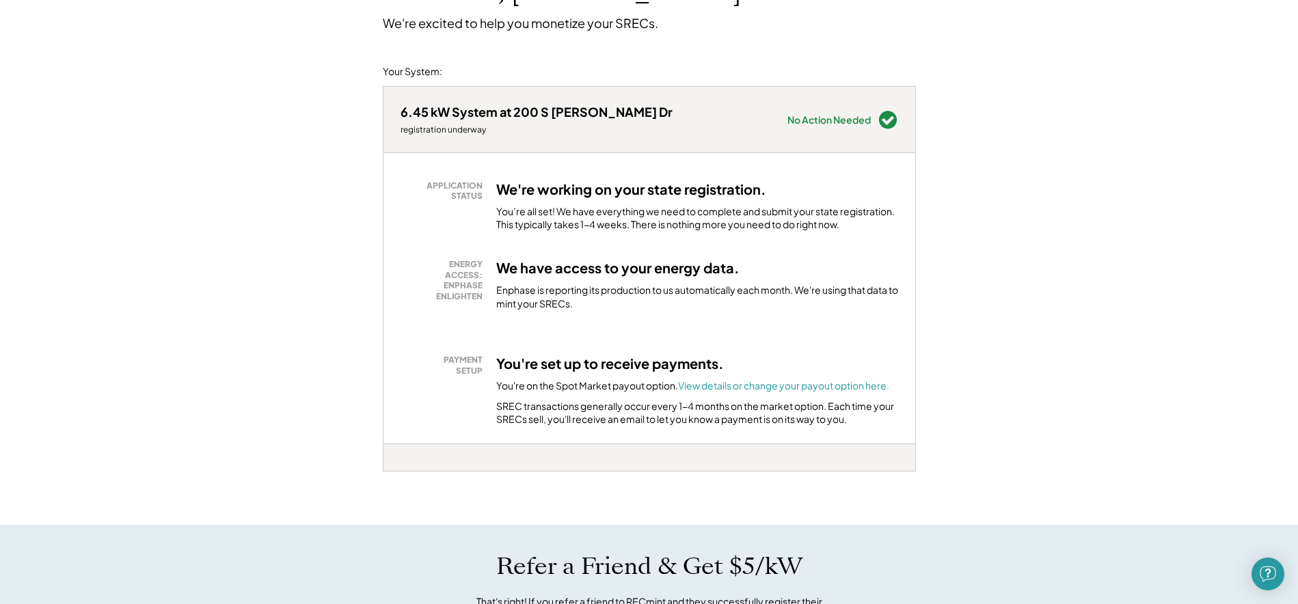
scroll to position [137, 0]
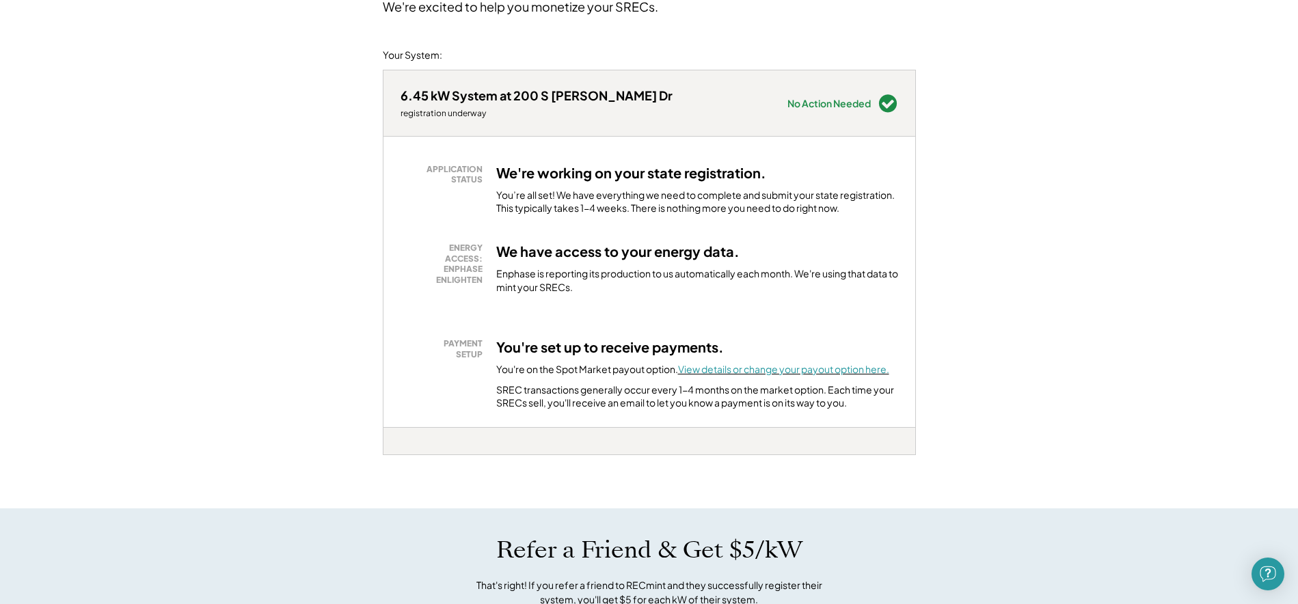
click at [738, 370] on font "View details or change your payout option here." at bounding box center [783, 369] width 211 height 12
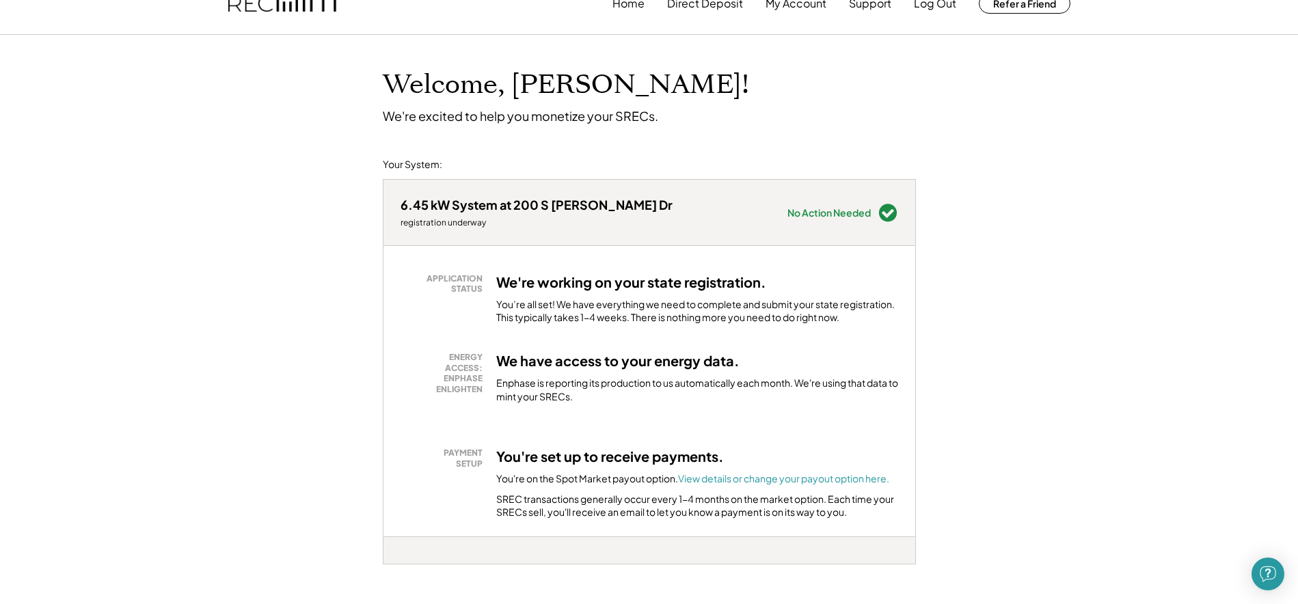
scroll to position [0, 0]
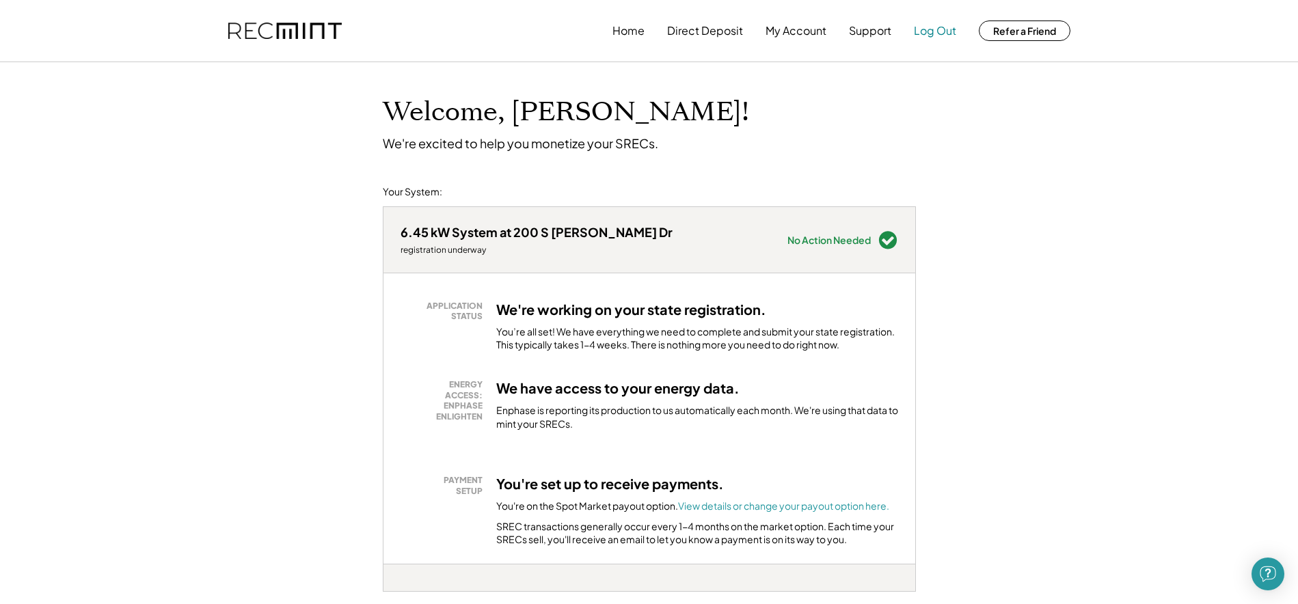
click at [926, 32] on button "Log Out" at bounding box center [935, 30] width 42 height 27
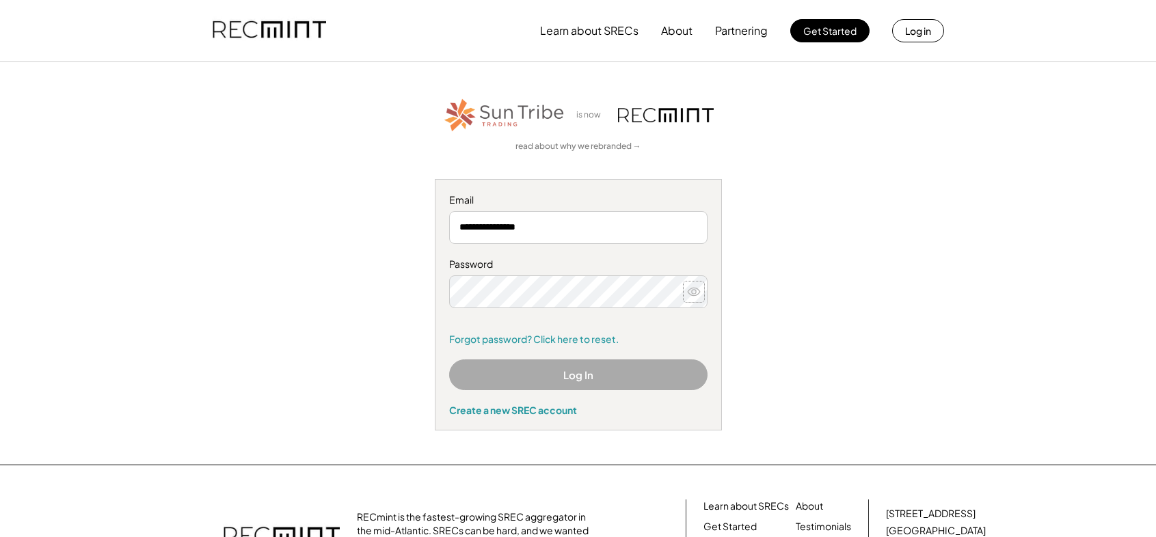
click at [692, 293] on use at bounding box center [694, 292] width 12 height 8
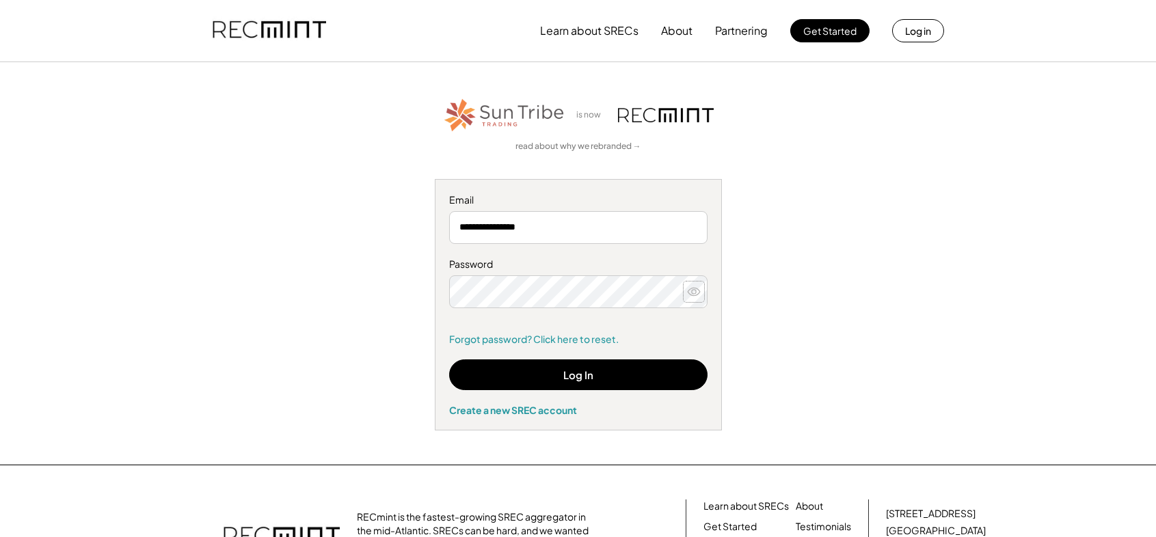
drag, startPoint x: 694, startPoint y: 290, endPoint x: 685, endPoint y: 293, distance: 10.0
click at [694, 290] on icon at bounding box center [694, 292] width 14 height 14
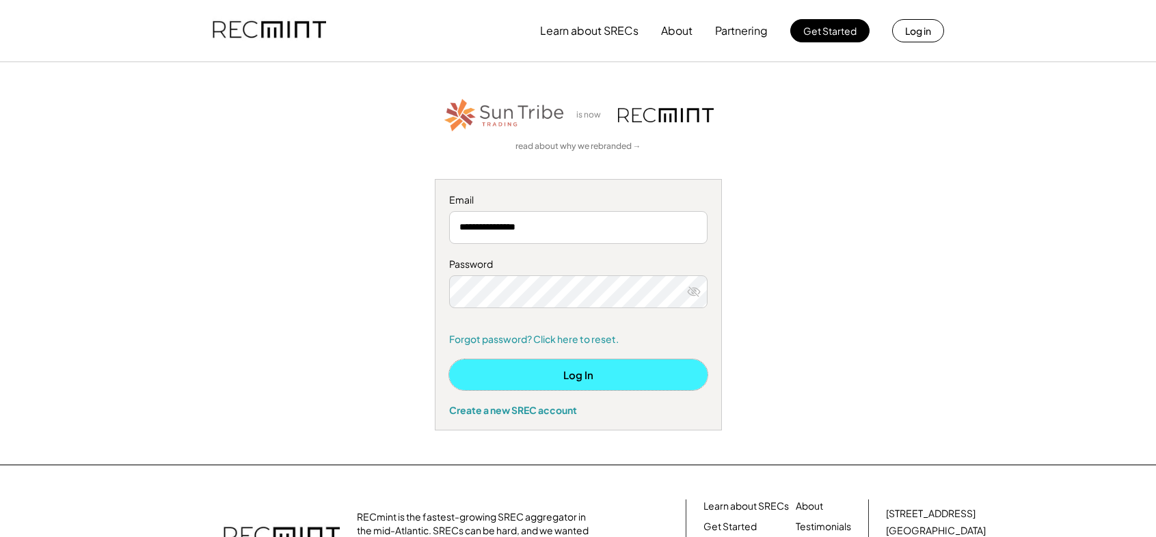
click at [577, 377] on button "Log In" at bounding box center [578, 374] width 258 height 31
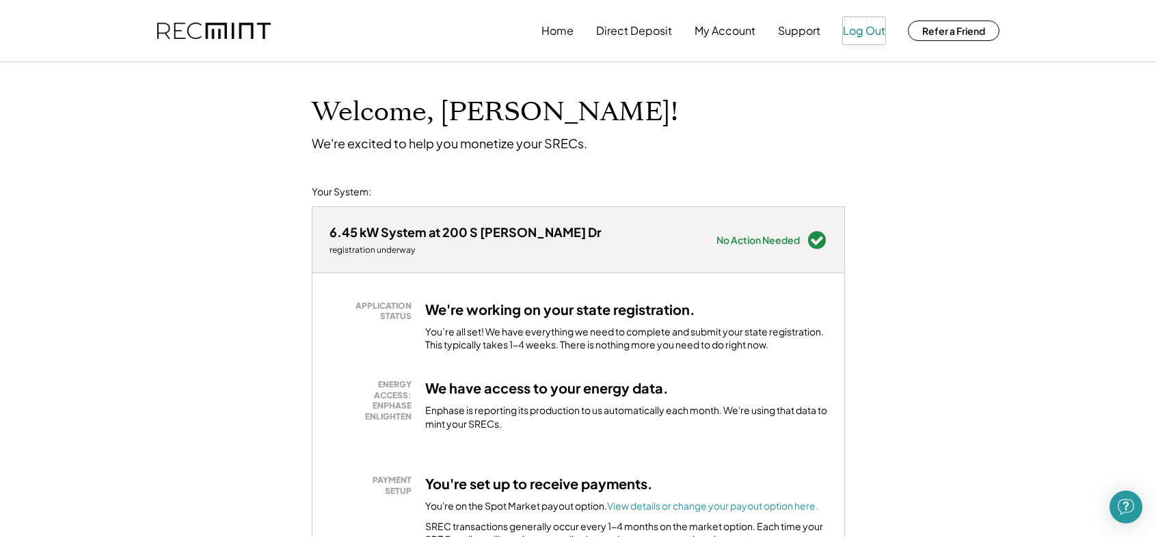
click at [862, 31] on button "Log Out" at bounding box center [864, 30] width 42 height 27
